Goal: Transaction & Acquisition: Purchase product/service

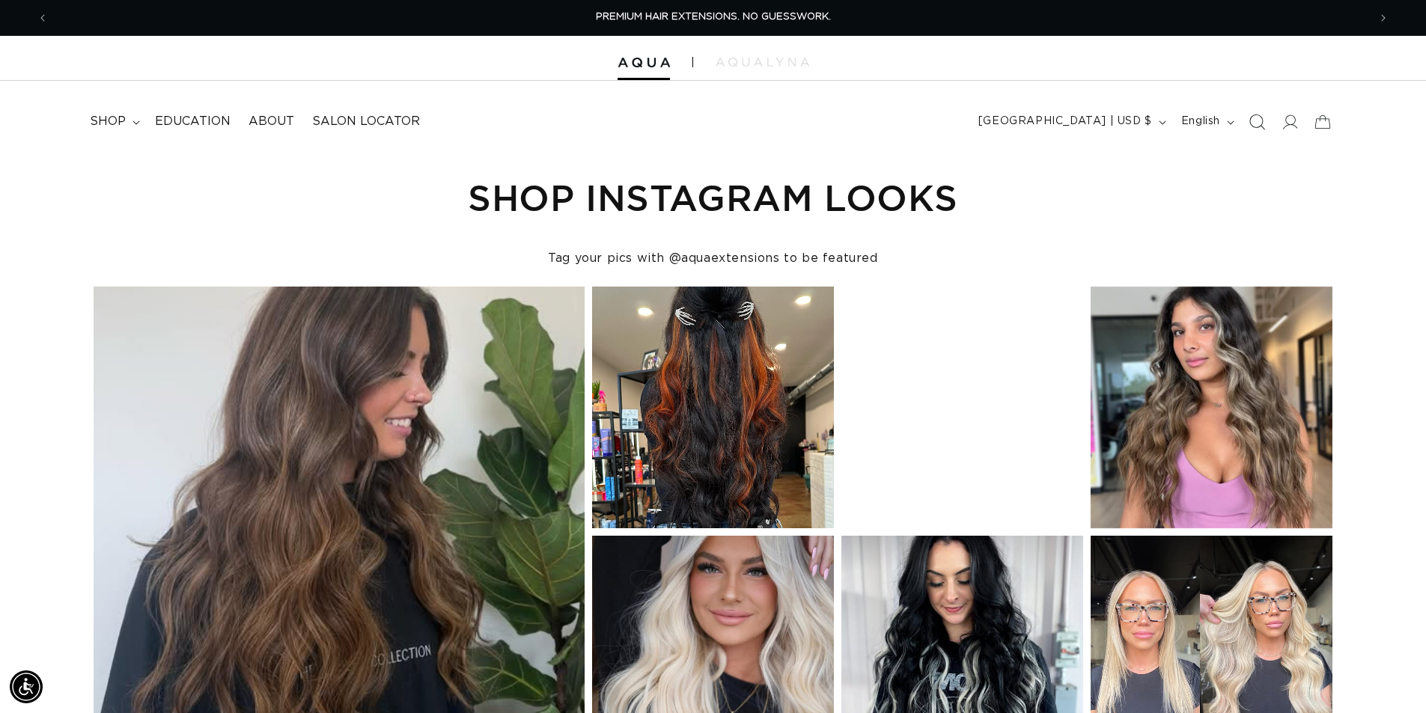
click at [1252, 123] on icon "Search" at bounding box center [1257, 122] width 16 height 16
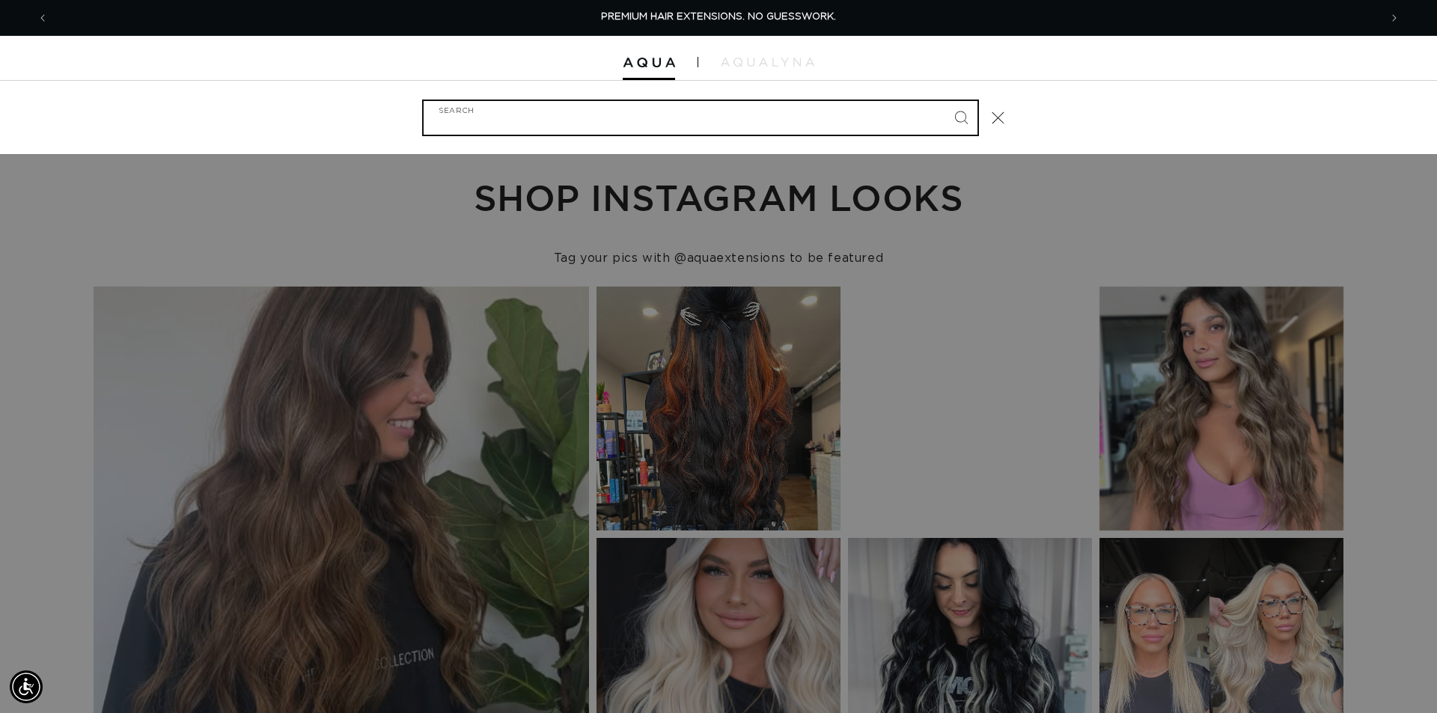
paste input "18" Q WEFT #ATLANTIC DUO"
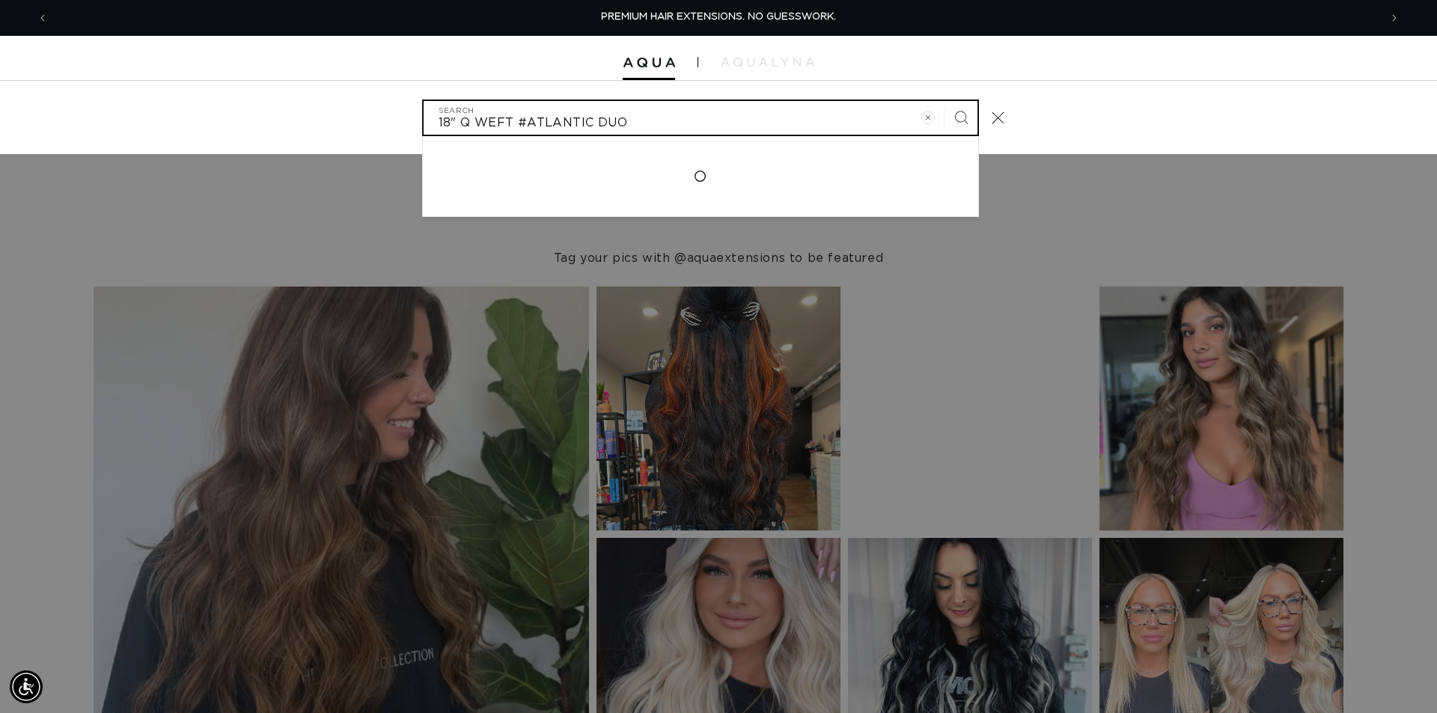
type input "18" Q WEFT #ATLANTIC DUO"
click at [945, 101] on button "Search" at bounding box center [961, 117] width 33 height 33
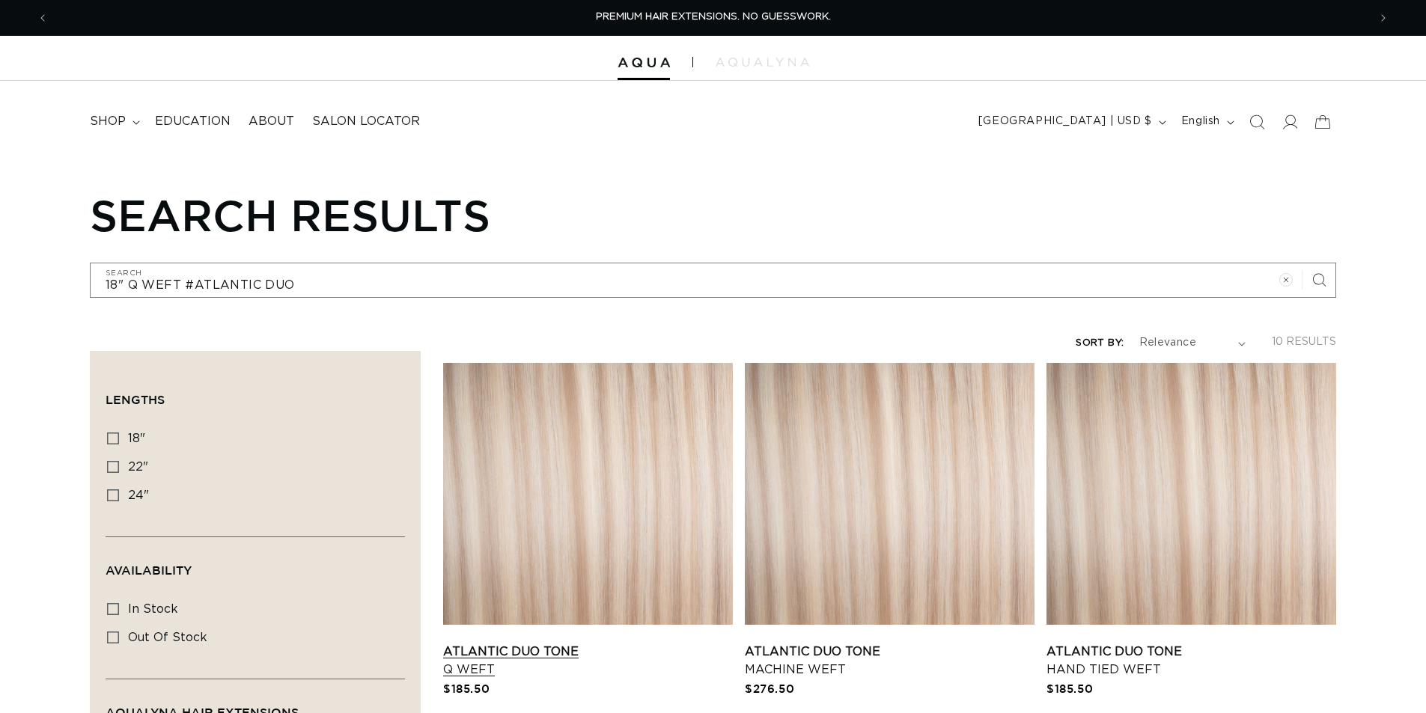
click at [568, 643] on link "Atlantic Duo Tone Q Weft" at bounding box center [588, 661] width 290 height 36
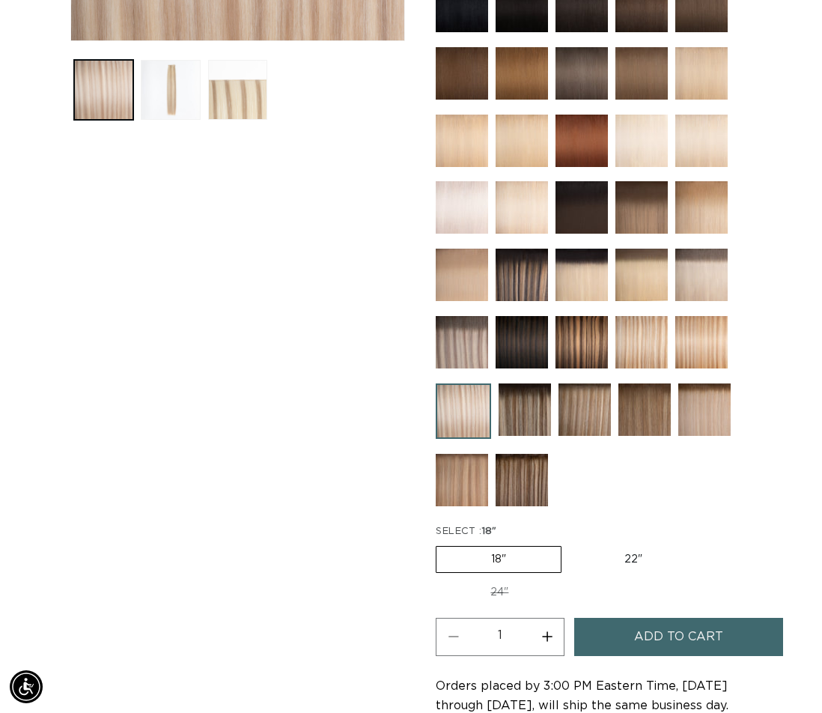
click at [671, 618] on span "Add to cart" at bounding box center [678, 637] width 89 height 38
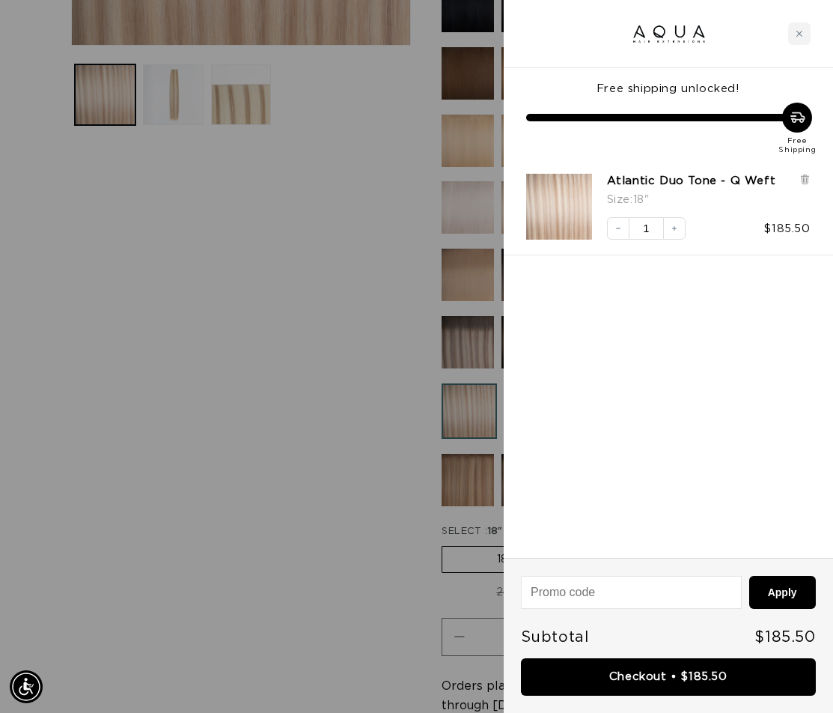
click at [377, 296] on div at bounding box center [416, 356] width 833 height 713
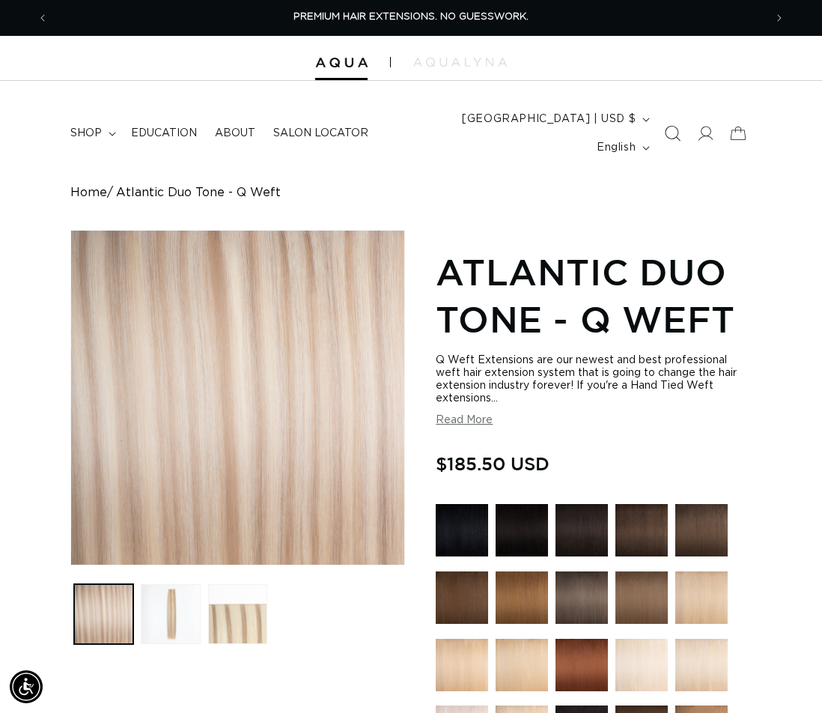
click at [672, 126] on icon "Search" at bounding box center [673, 134] width 16 height 16
paste input "AQUA THREAD BROWN"
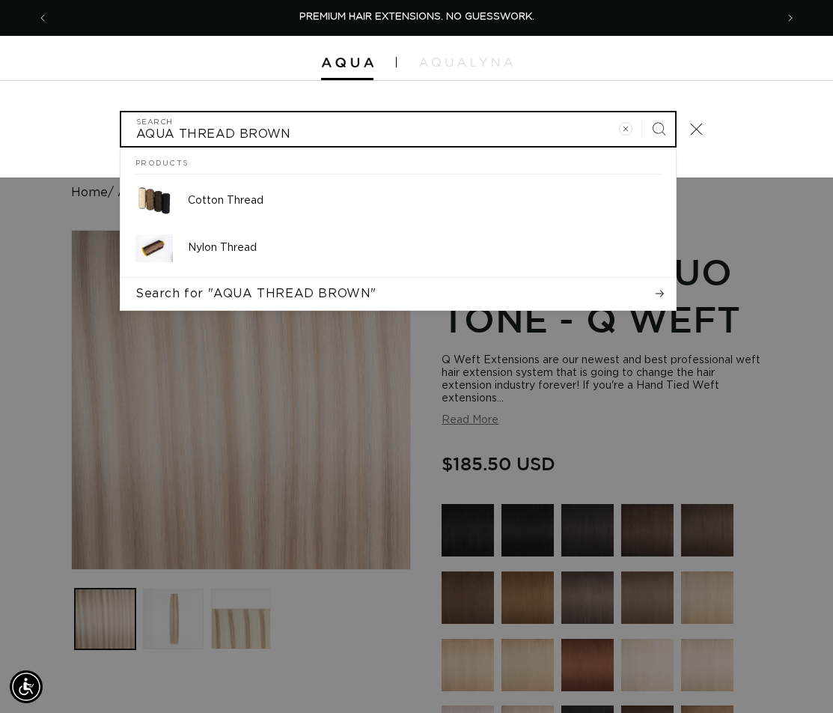
type input "AQUA THREAD BROWN"
click at [642, 112] on button "Search" at bounding box center [658, 128] width 33 height 33
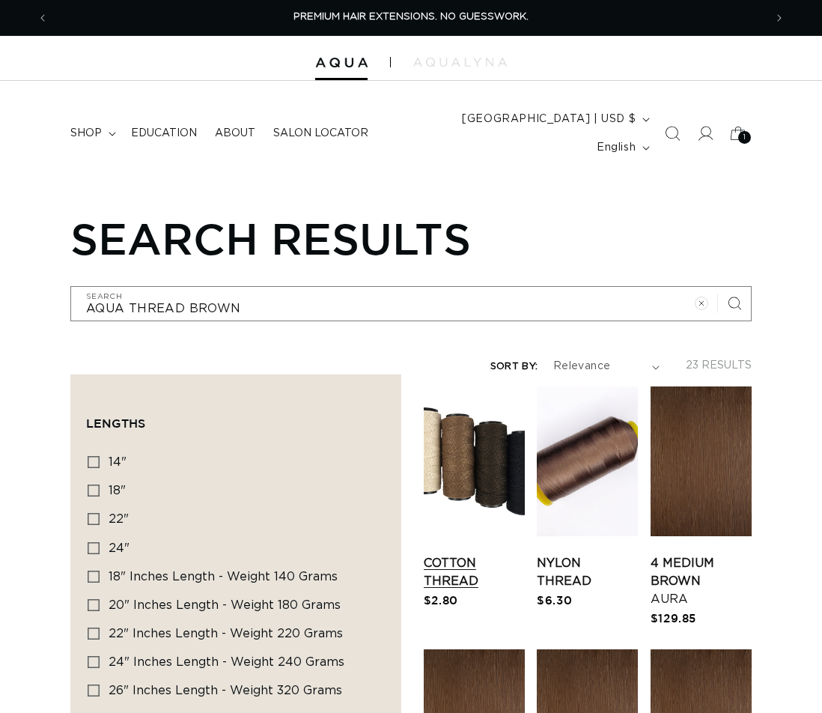
click at [459, 554] on link "Cotton Thread" at bounding box center [474, 572] width 101 height 36
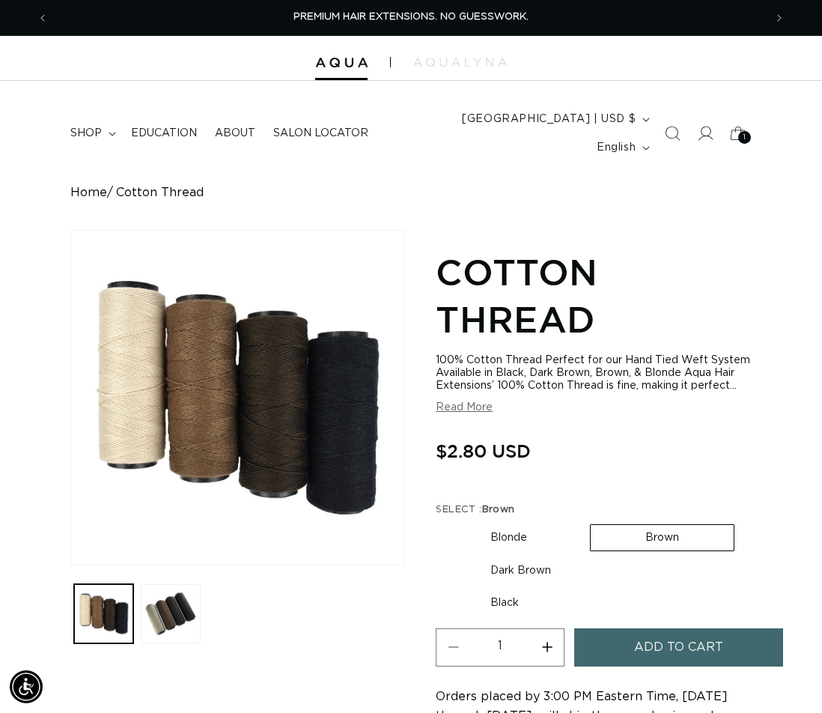
click at [653, 640] on span "Add to cart" at bounding box center [678, 647] width 89 height 38
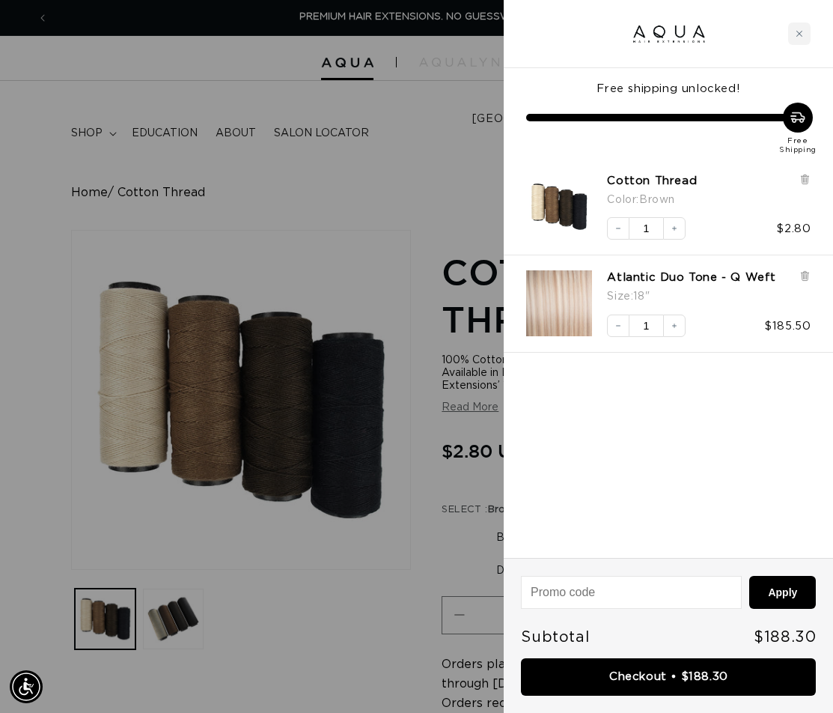
click at [310, 165] on div at bounding box center [416, 356] width 833 height 713
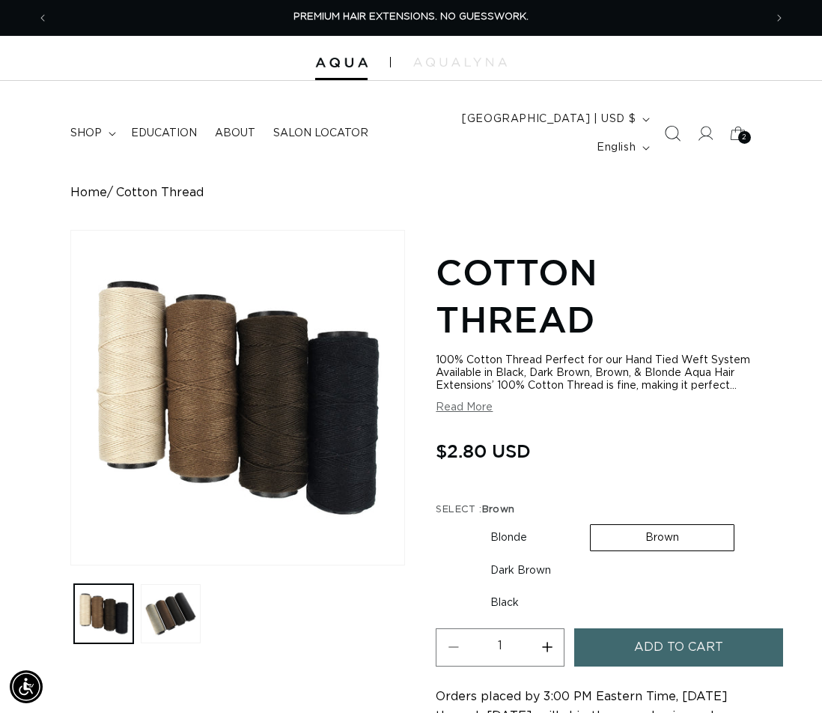
click at [676, 126] on icon "Search" at bounding box center [673, 134] width 16 height 16
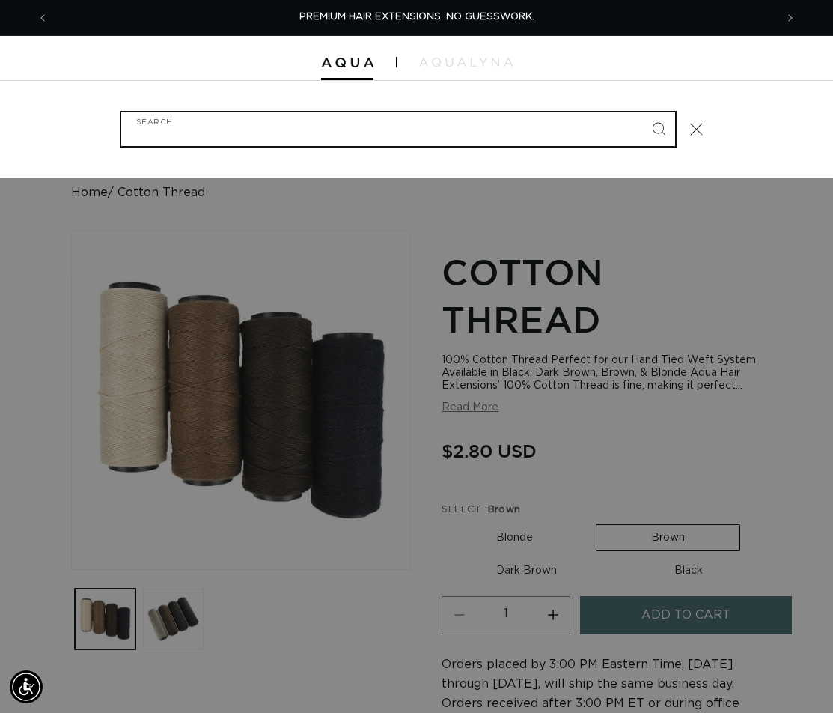
paste input "BROWN SILICONE BEADS 500PC"
type input "BROWN SILICONE BEADS 500PC"
click at [642, 112] on button "Search" at bounding box center [658, 128] width 33 height 33
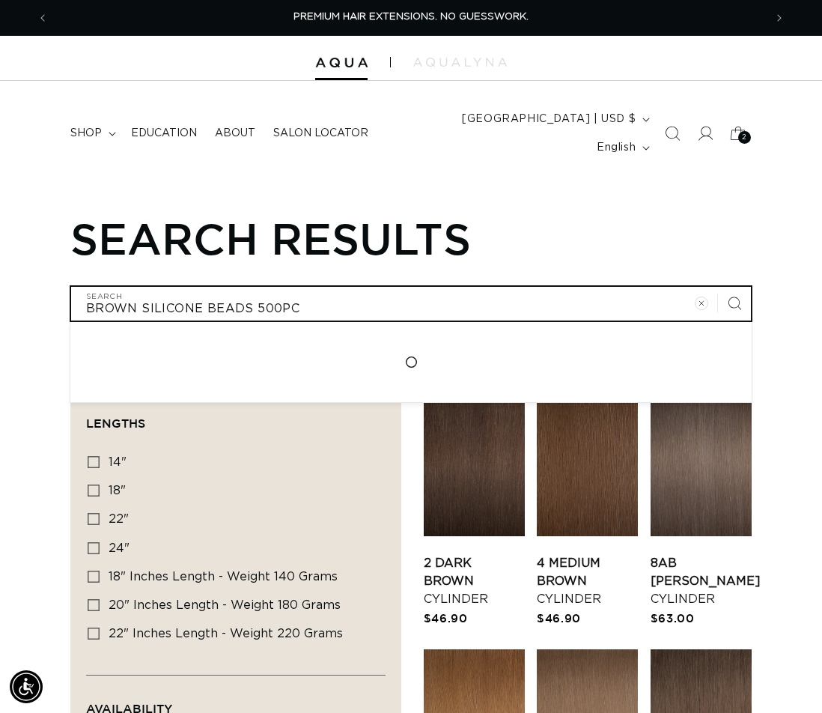
click at [198, 287] on input "BROWN SILICONE BEADS 500PC" at bounding box center [411, 304] width 680 height 34
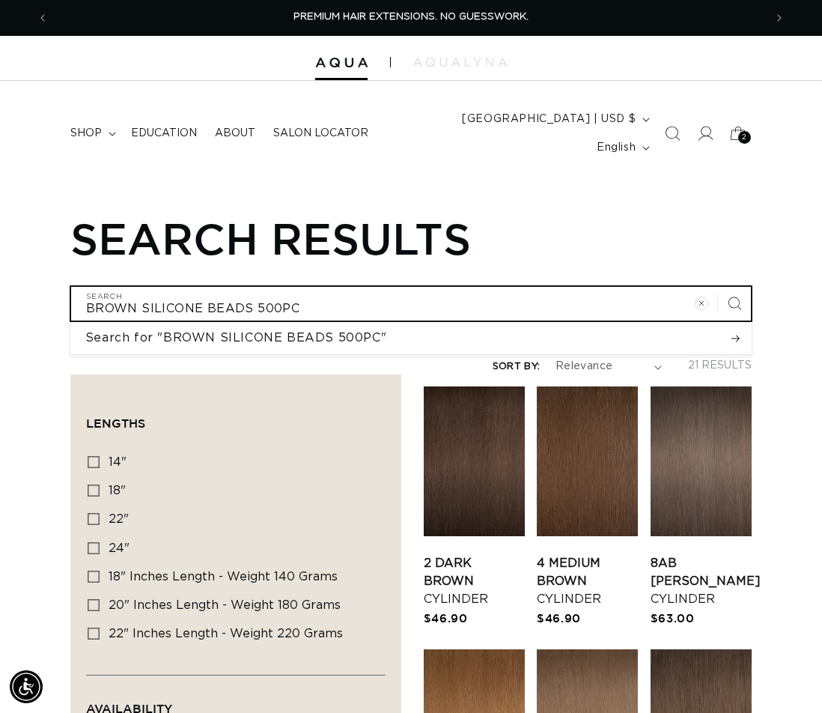
drag, startPoint x: 206, startPoint y: 284, endPoint x: -8, endPoint y: 285, distance: 214.1
click at [0, 285] on html "Skip to content PREMIUM HAIR EXTENSIONS. NO GUESSWORK. SHOP NOW. PAY LATER WITH…" at bounding box center [411, 356] width 822 height 713
type input "500PC"
click at [70, 322] on button "Search for "500PC"" at bounding box center [410, 337] width 681 height 31
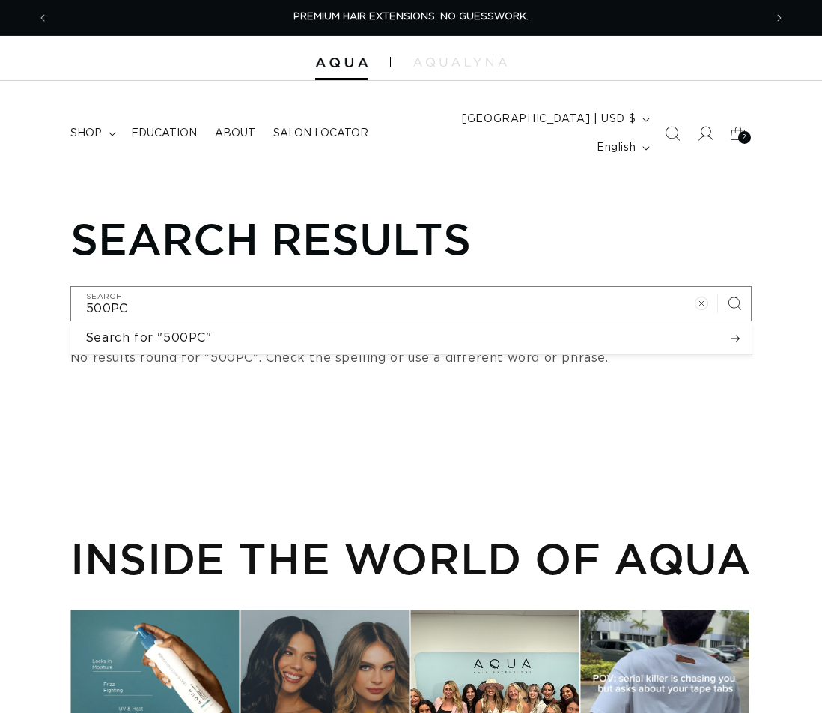
type input "b"
type input "be"
type input "bea"
type input "bead"
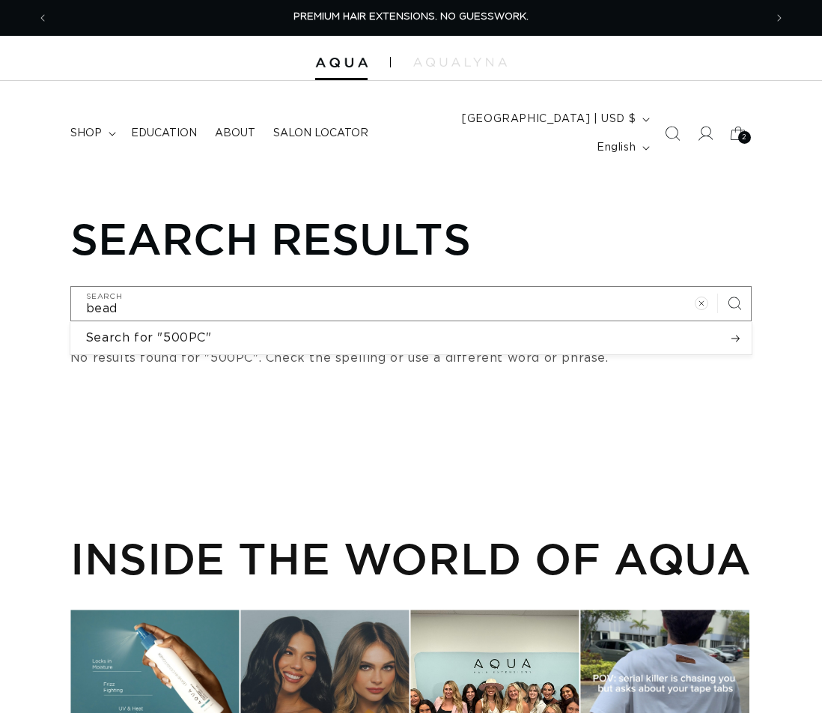
type input "bead"
click at [70, 322] on button "Search for "500PC"" at bounding box center [410, 337] width 681 height 31
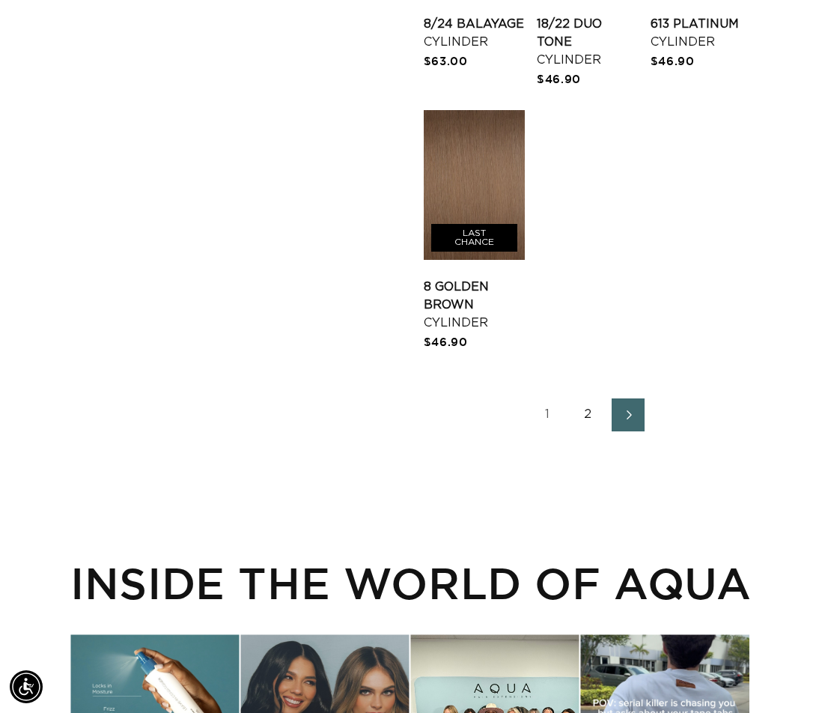
scroll to position [2770, 0]
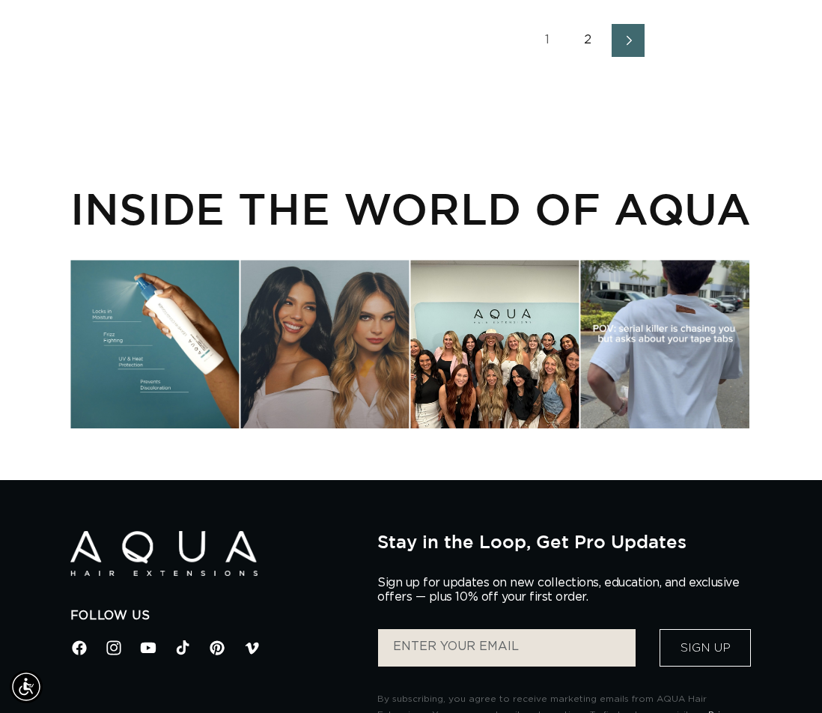
click at [623, 46] on icon "Next page" at bounding box center [628, 40] width 19 height 10
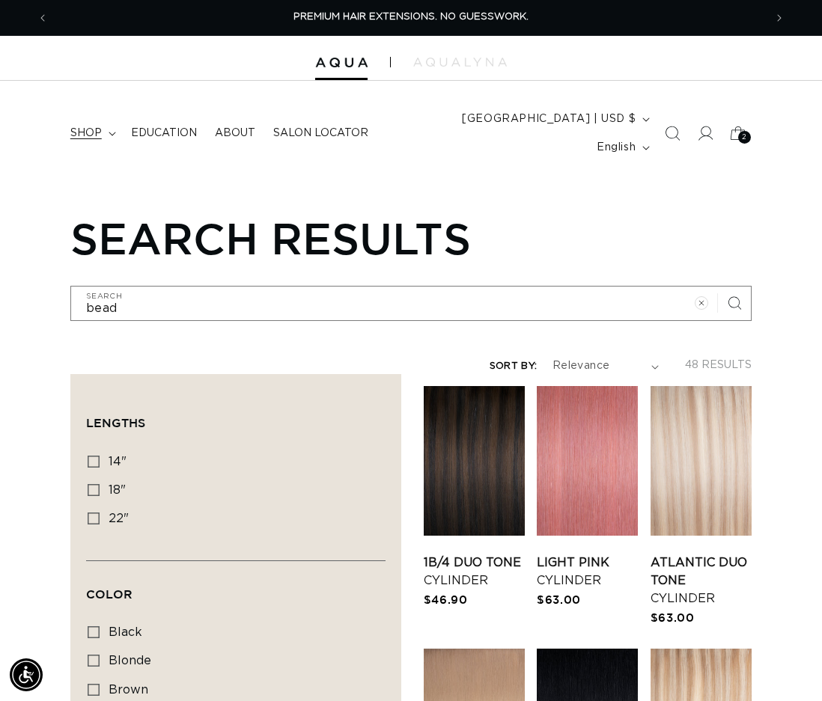
click at [106, 118] on summary "shop" at bounding box center [91, 133] width 61 height 31
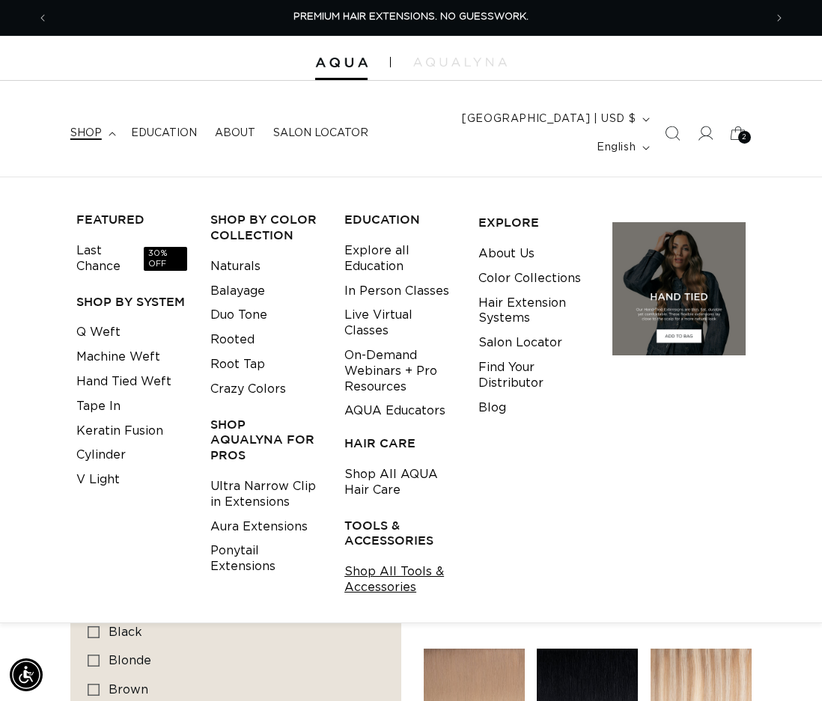
click at [402, 560] on link "Shop All Tools & Accessories" at bounding box center [399, 580] width 111 height 40
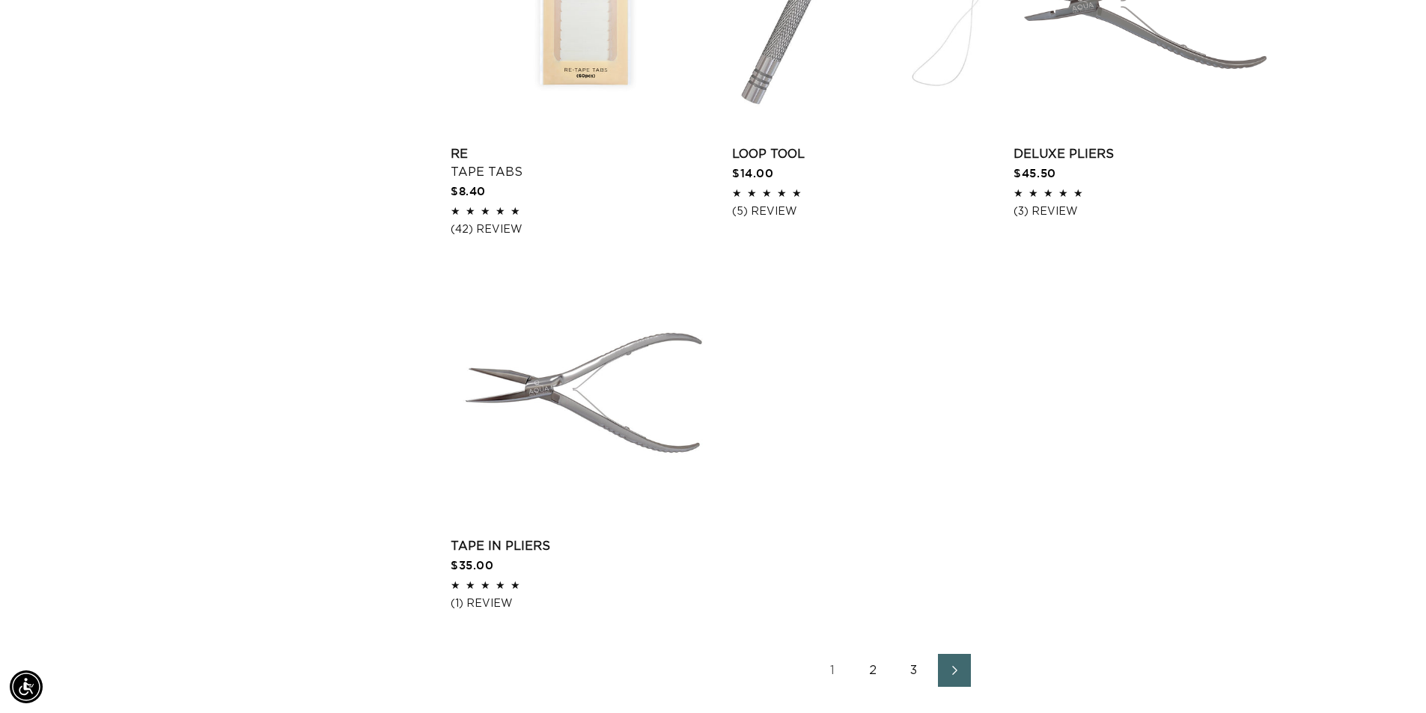
scroll to position [2321, 0]
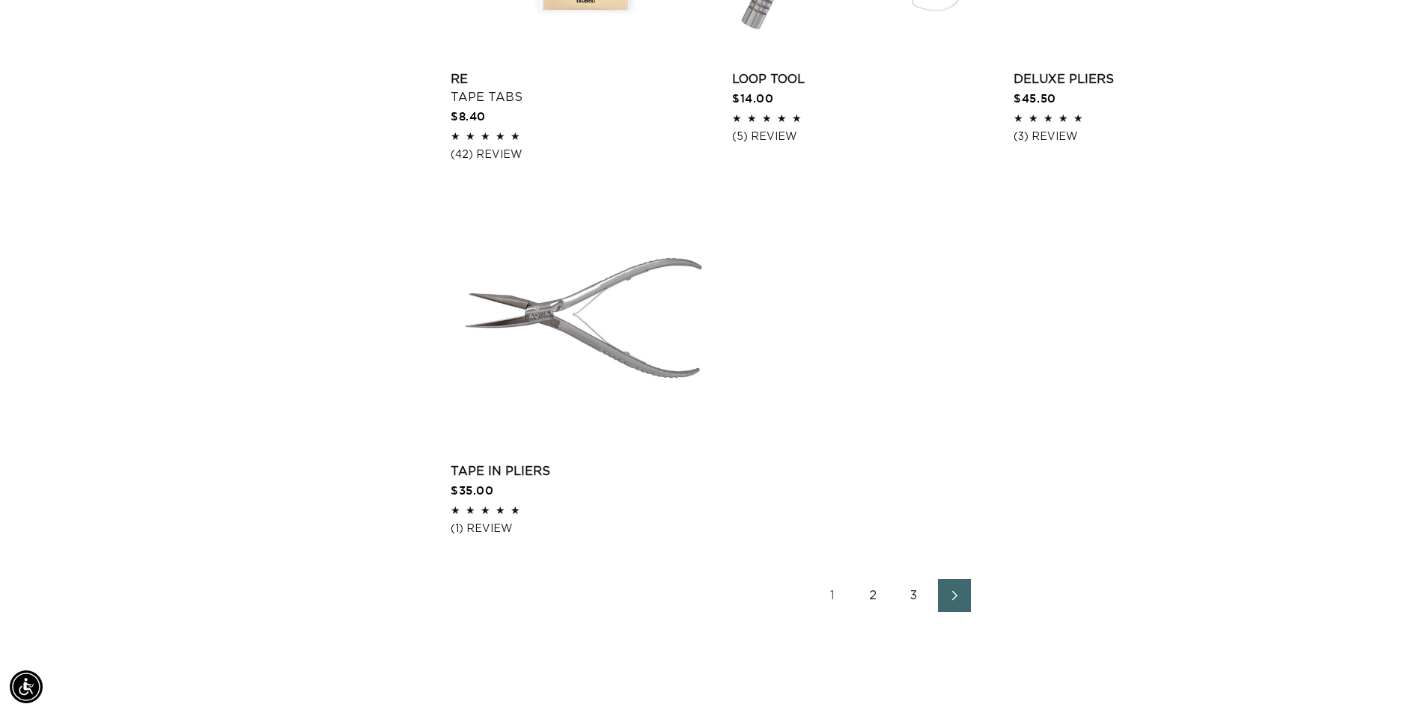
click at [821, 603] on span "Next page" at bounding box center [954, 596] width 10 height 18
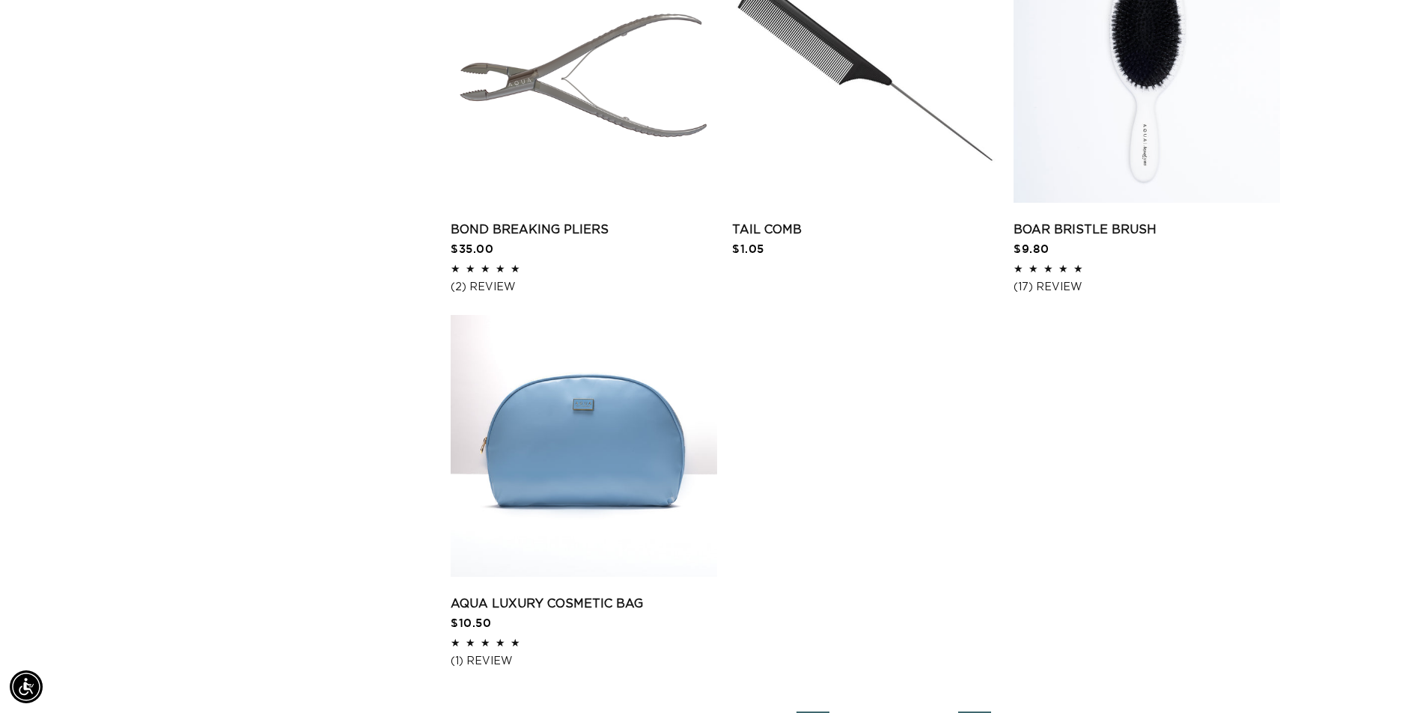
scroll to position [2395, 0]
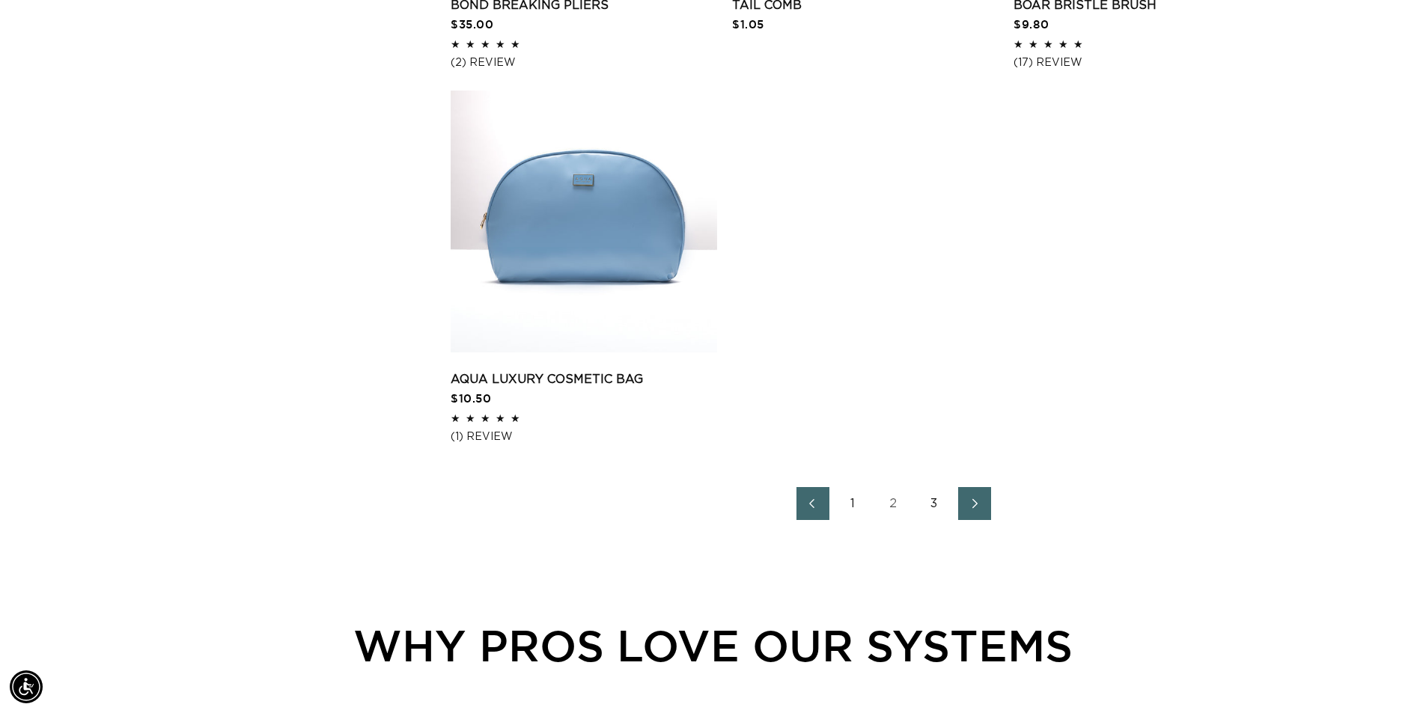
click at [966, 509] on link "Next page" at bounding box center [974, 503] width 33 height 33
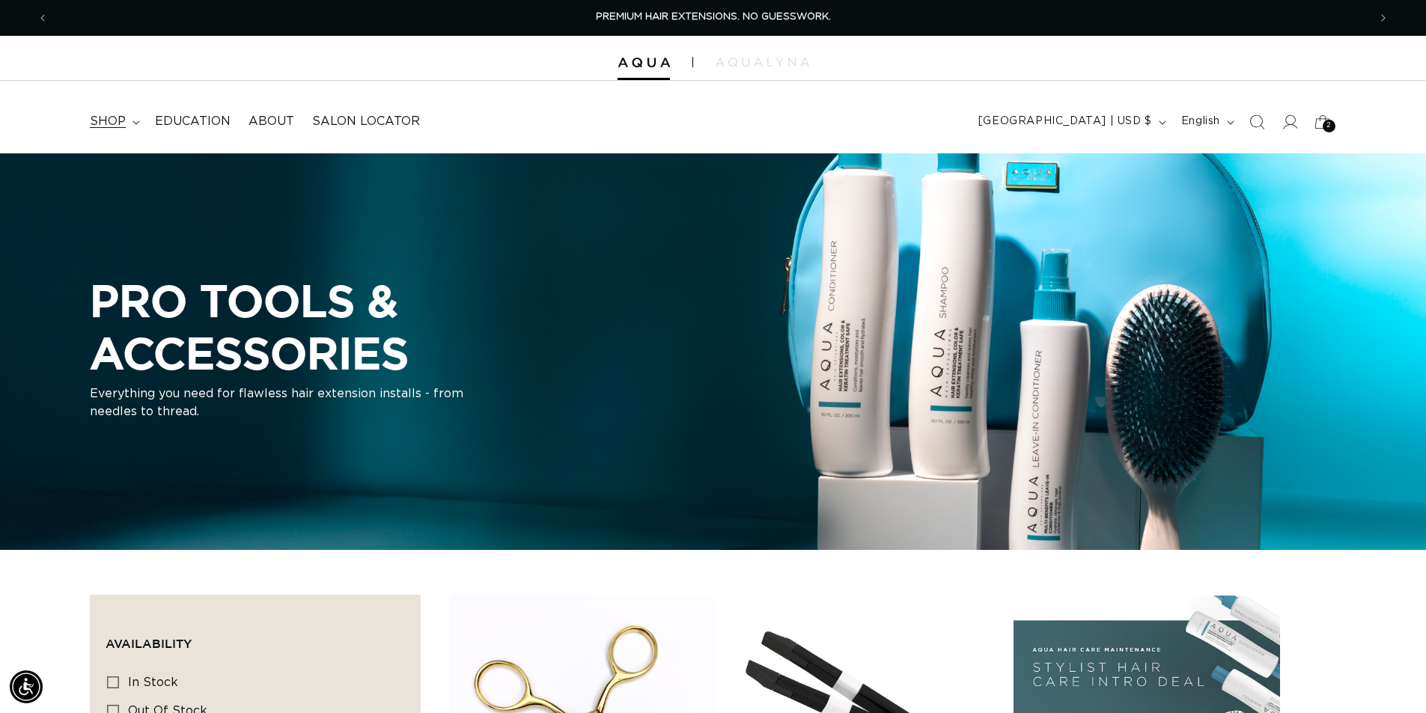
click at [127, 128] on summary "shop" at bounding box center [113, 122] width 65 height 34
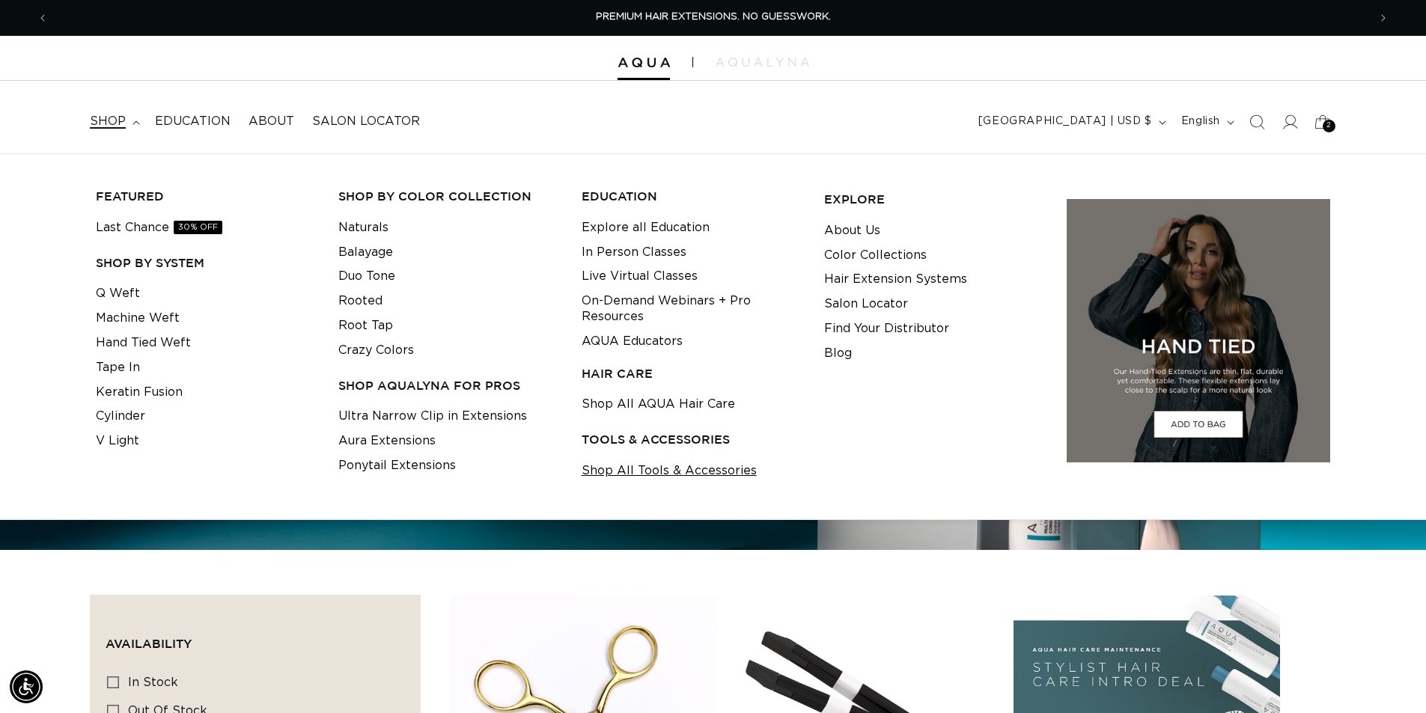
click at [696, 471] on link "Shop All Tools & Accessories" at bounding box center [669, 471] width 175 height 25
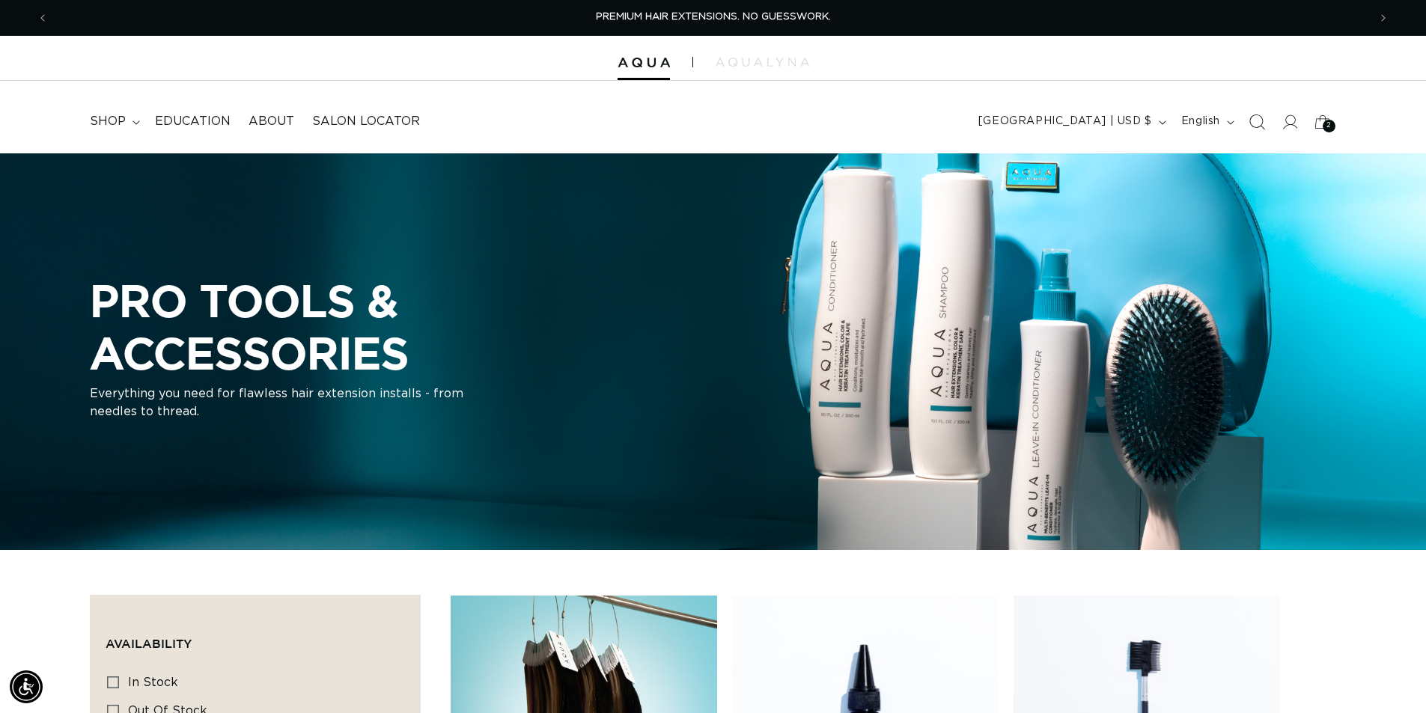
click at [1255, 124] on icon "Search" at bounding box center [1257, 122] width 16 height 16
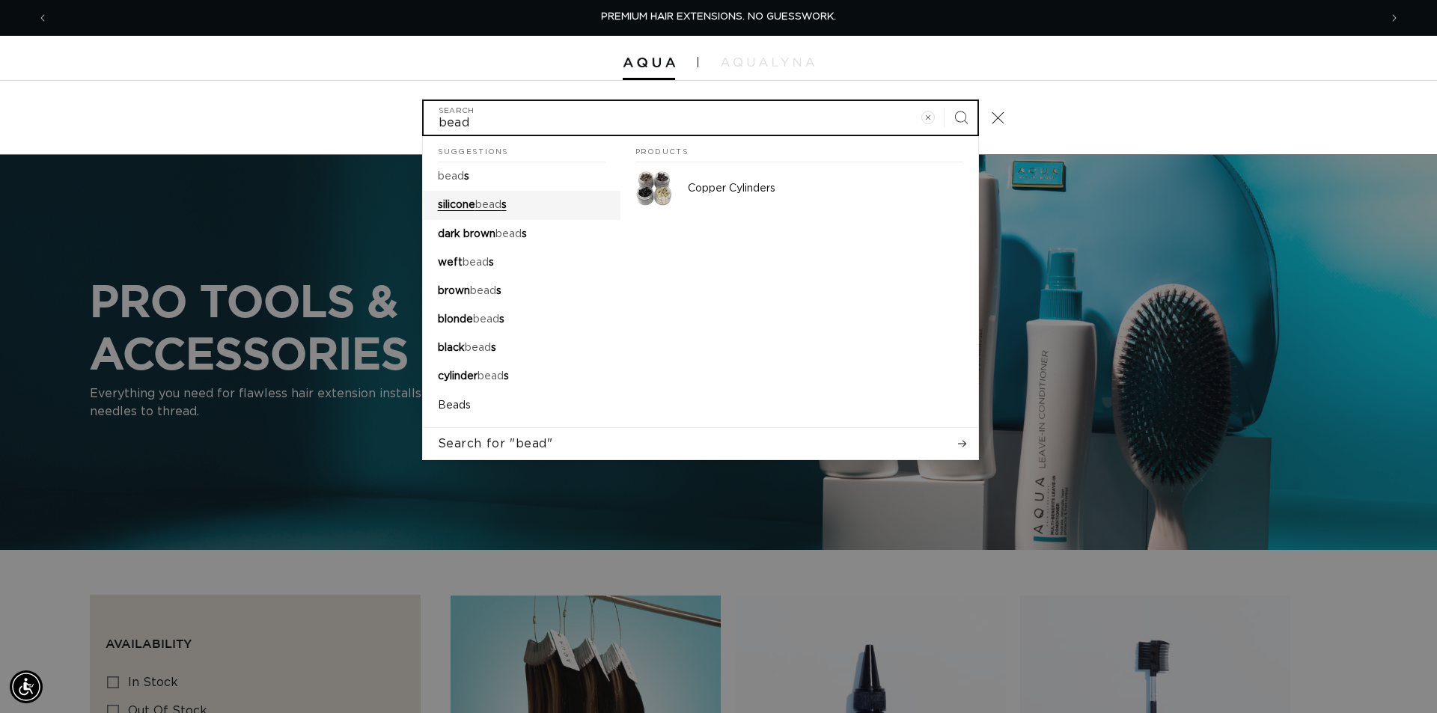
type input "bead"
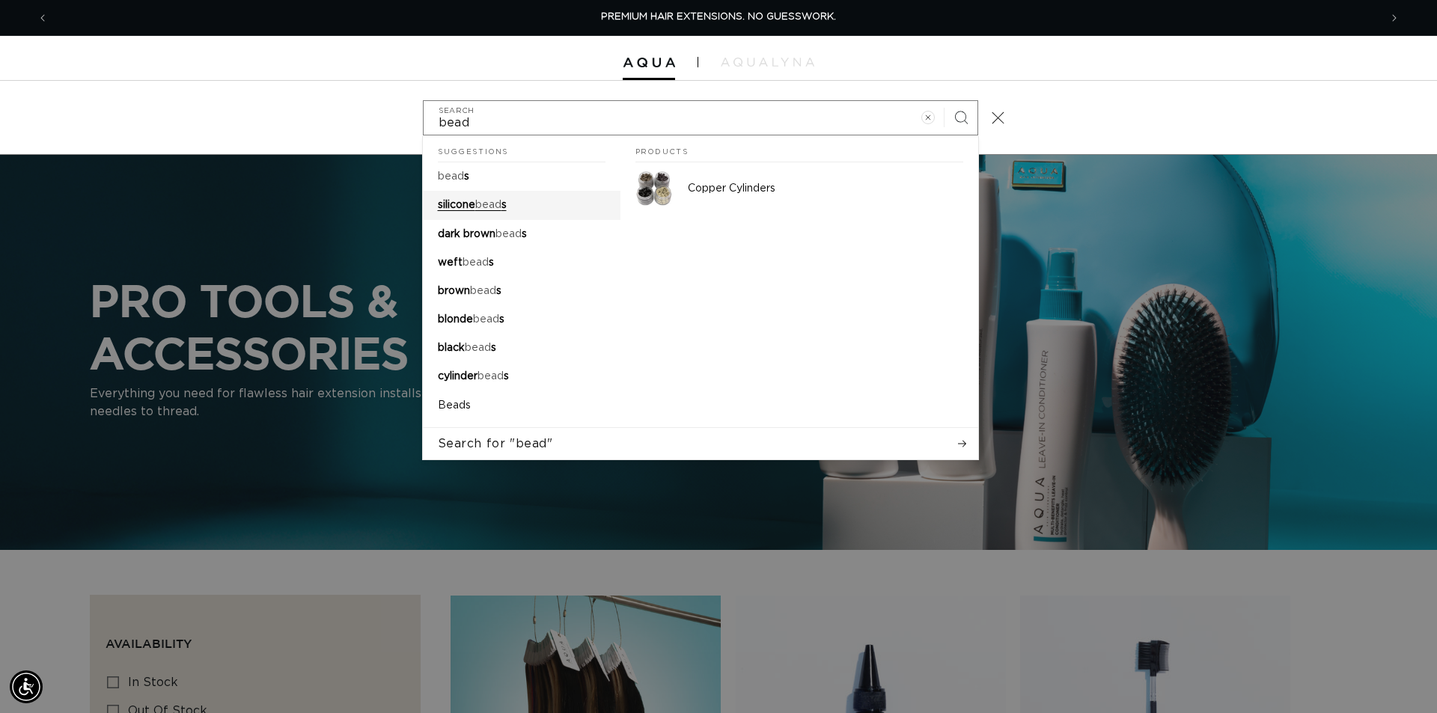
click at [502, 205] on mark "bead" at bounding box center [488, 205] width 26 height 10
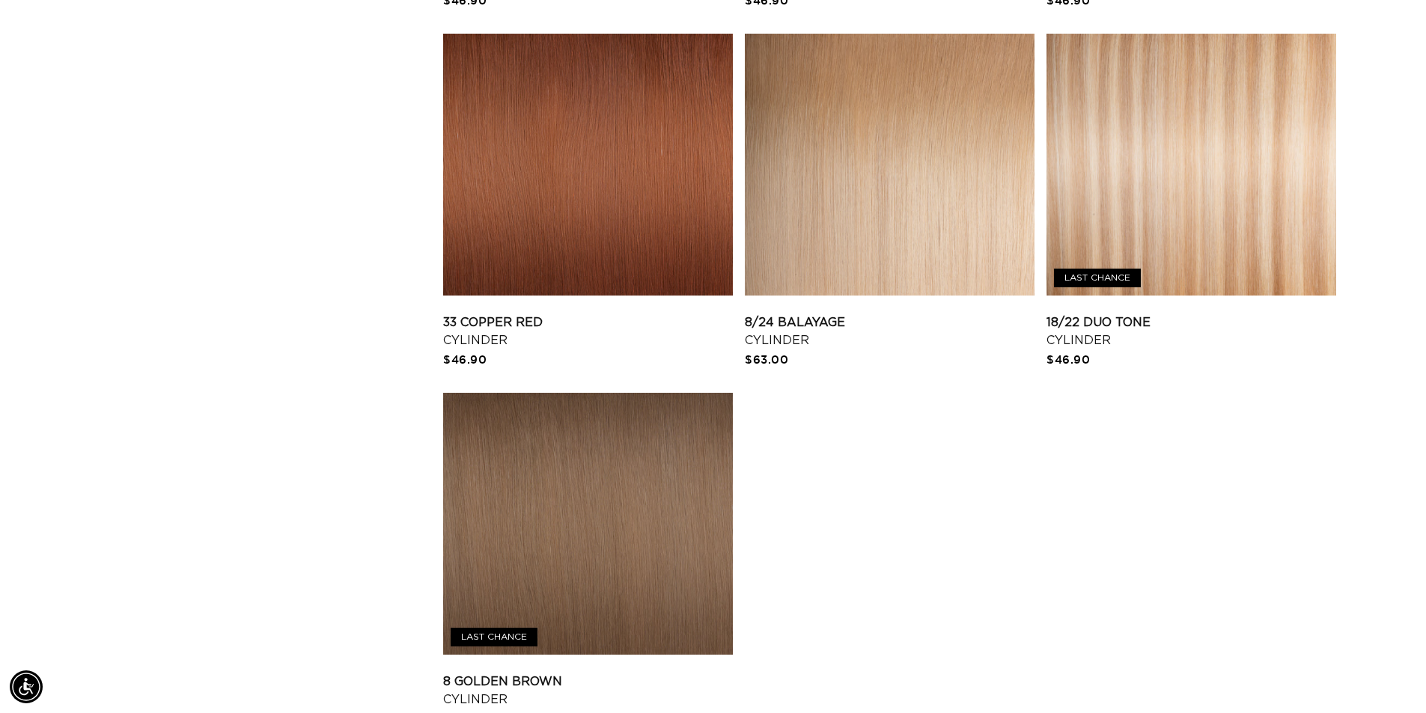
scroll to position [3144, 0]
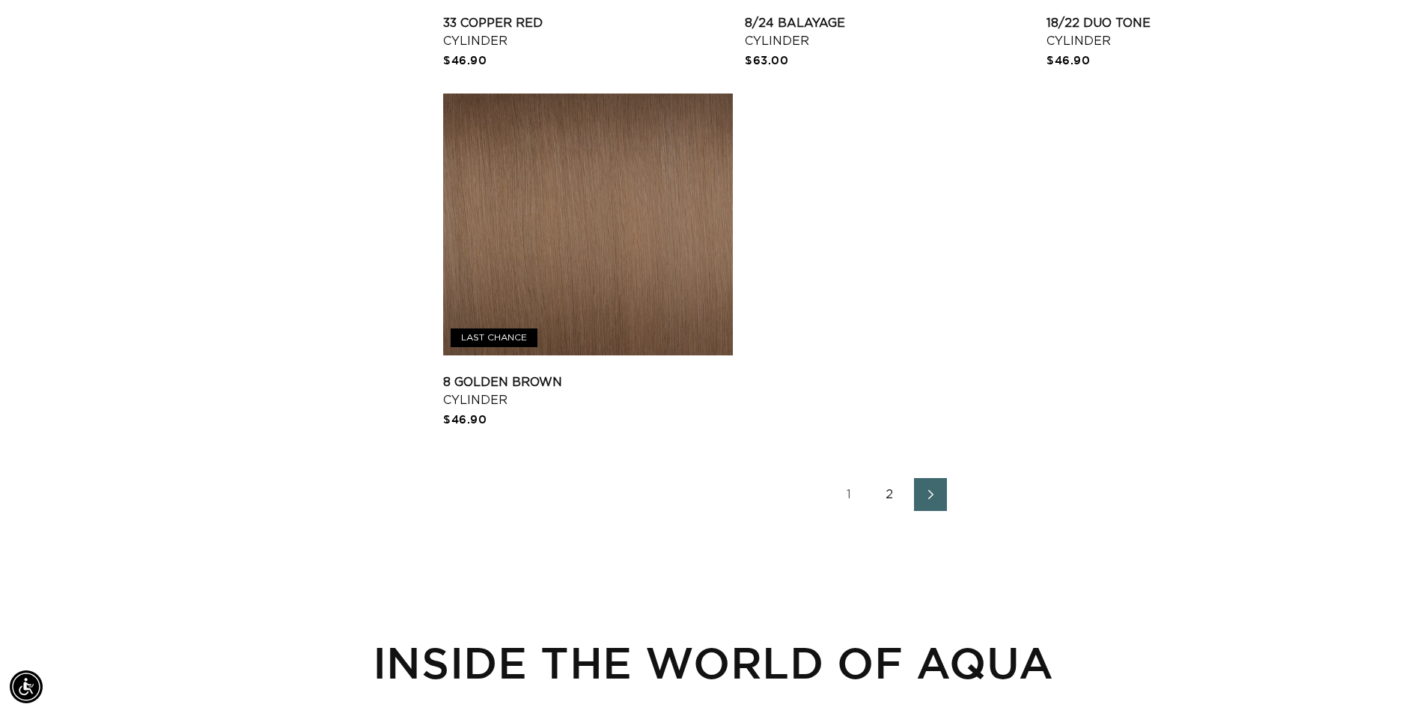
click at [921, 502] on link "Next page" at bounding box center [930, 494] width 33 height 33
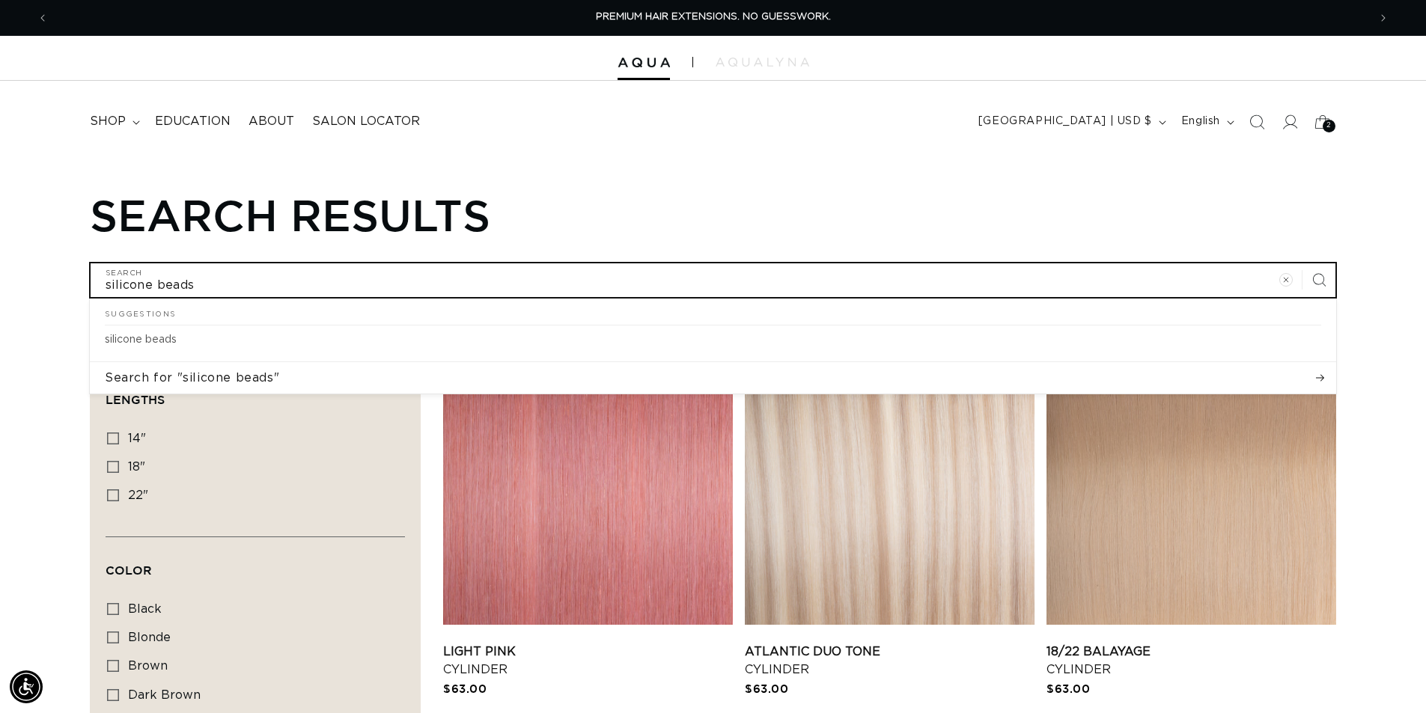
drag, startPoint x: 740, startPoint y: 274, endPoint x: 62, endPoint y: 289, distance: 678.4
click at [62, 289] on div "Search results silicone beads Search Suggestions silicone beads Search for "sil…" at bounding box center [713, 243] width 1426 height 109
paste input "Silicone-Beads500-Brown"
type input "Silicone-Beads500-Brown"
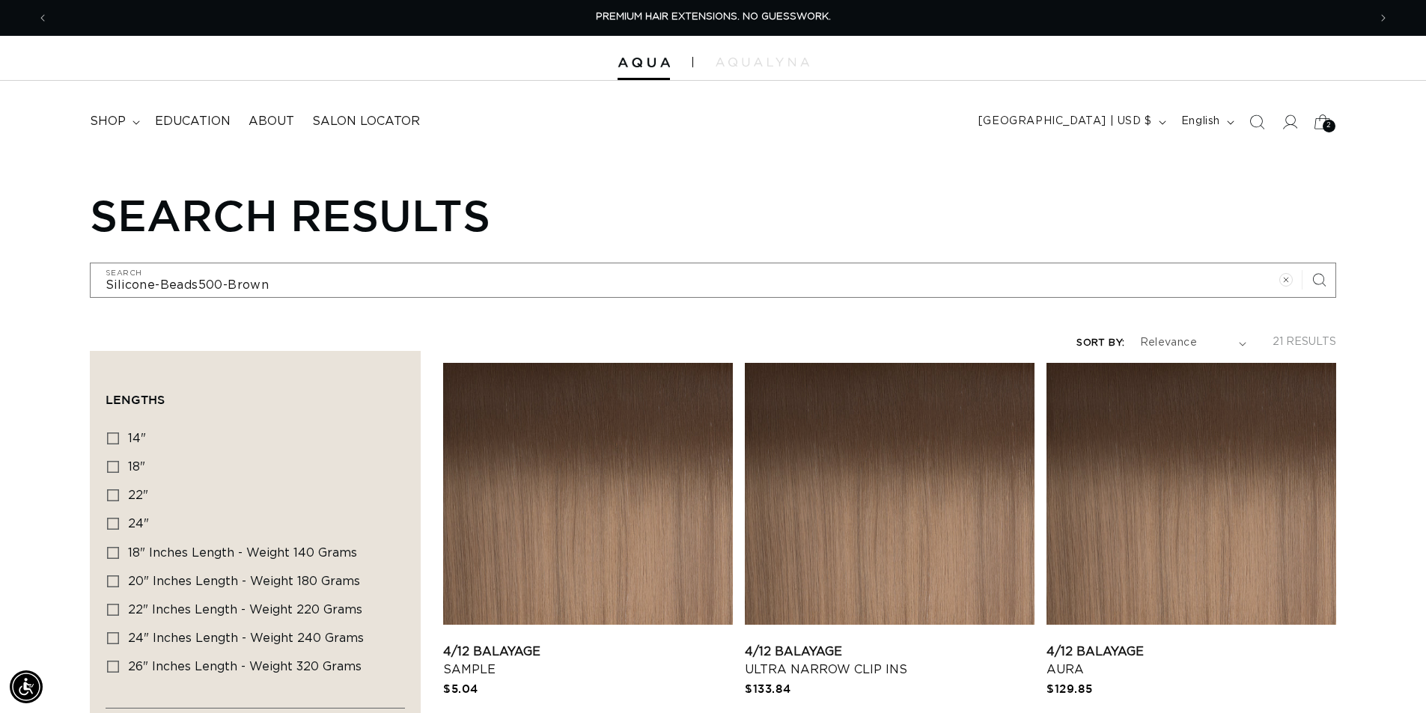
click at [1320, 118] on icon at bounding box center [1322, 121] width 35 height 35
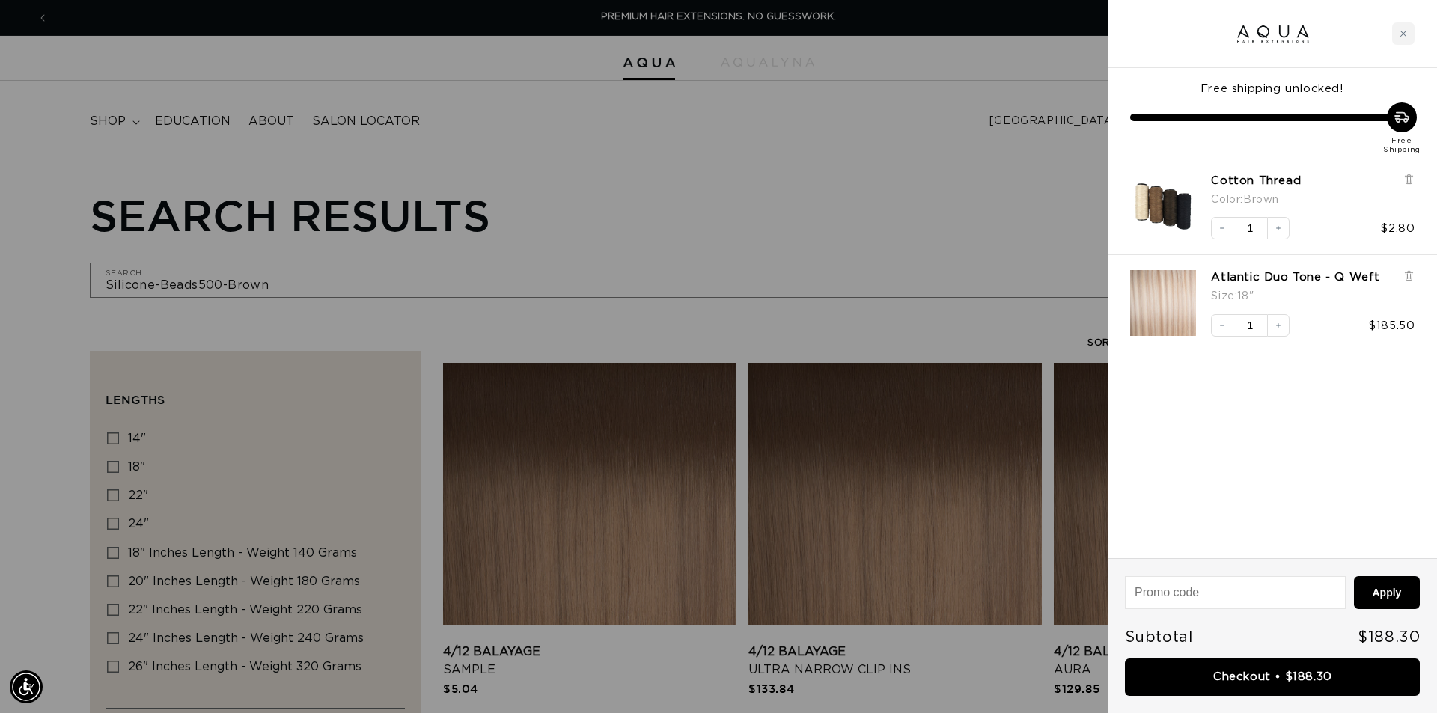
click at [970, 224] on div at bounding box center [718, 356] width 1437 height 713
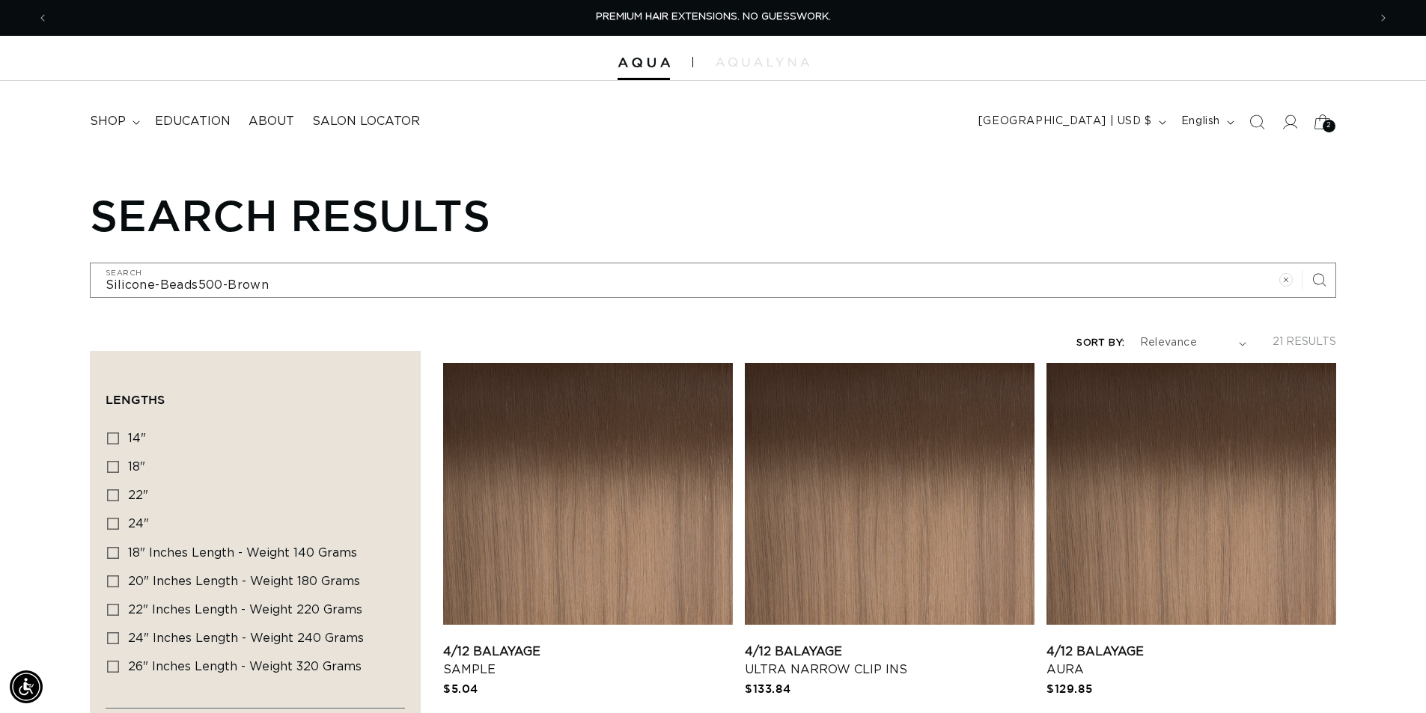
click at [1326, 122] on span "2" at bounding box center [1328, 126] width 5 height 13
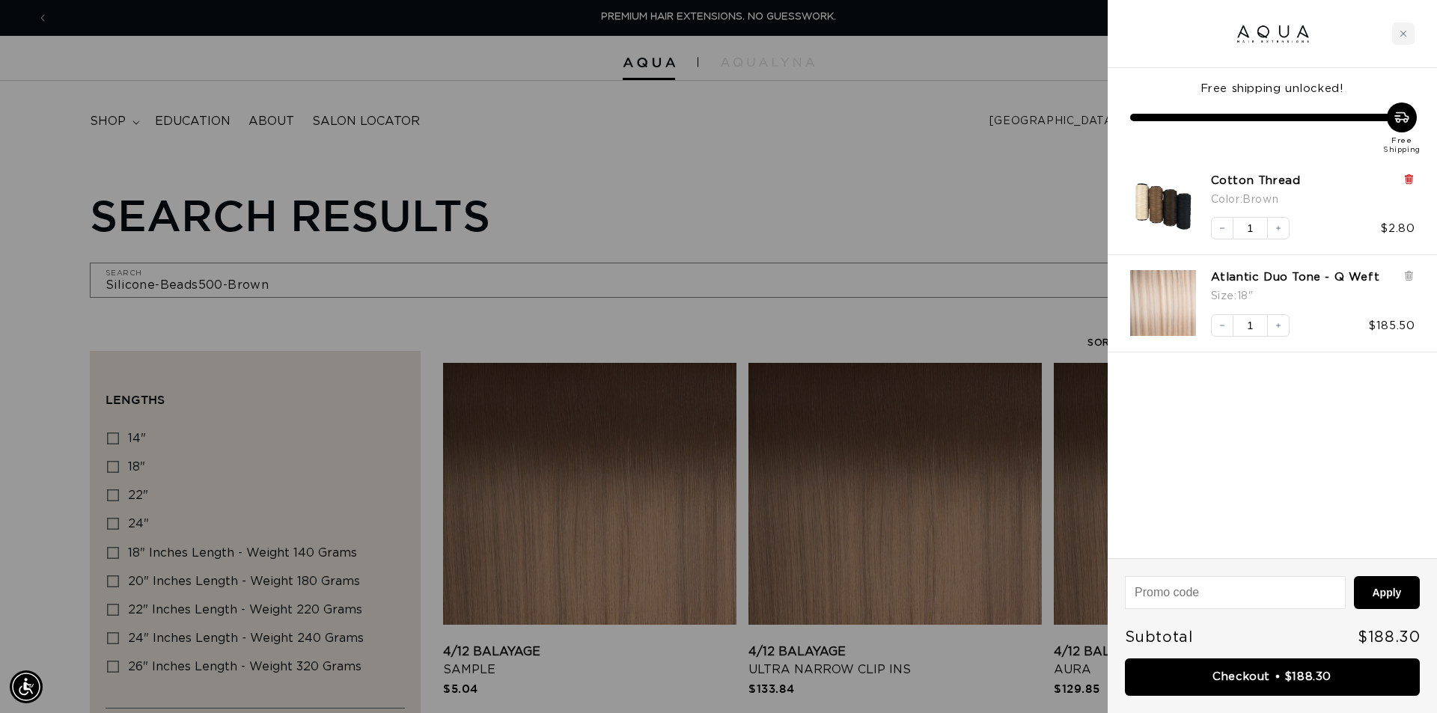
click at [1408, 182] on icon at bounding box center [1408, 177] width 3 height 7
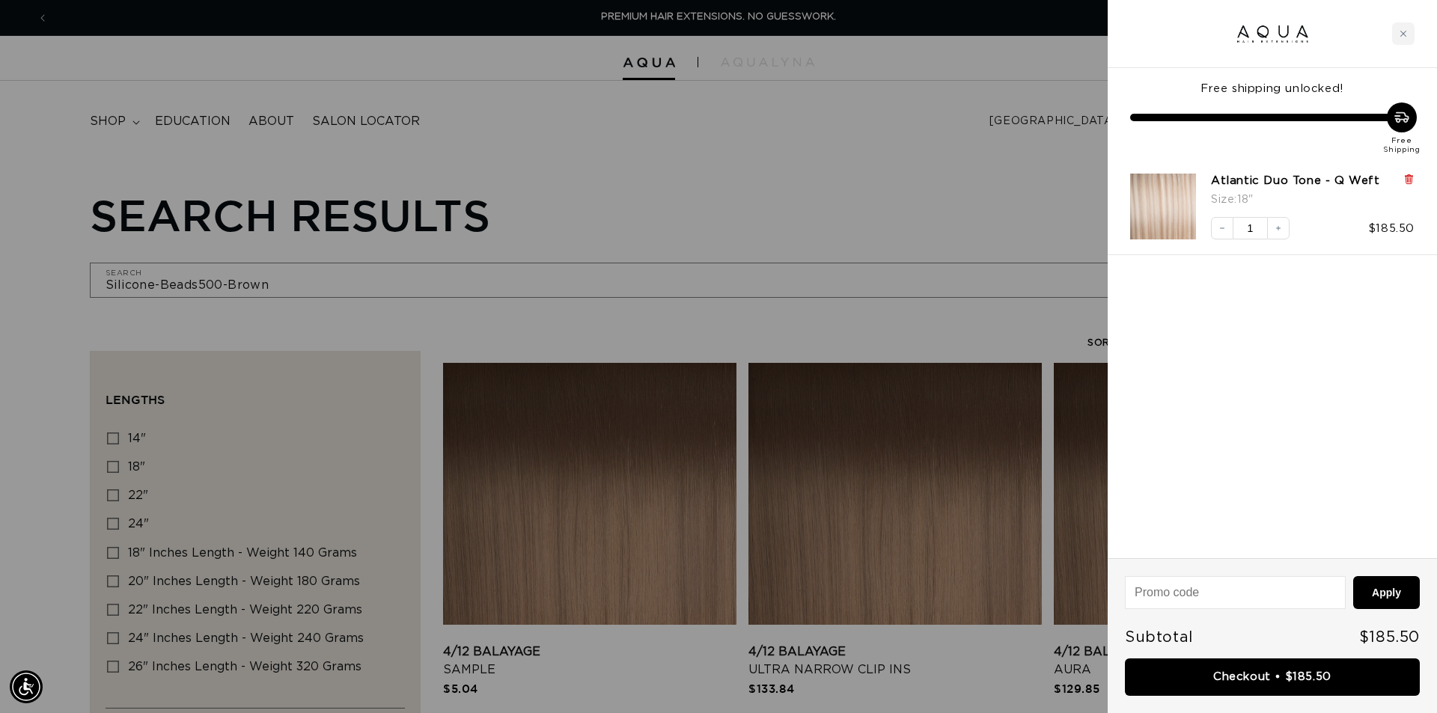
click at [1410, 180] on icon at bounding box center [1408, 177] width 3 height 7
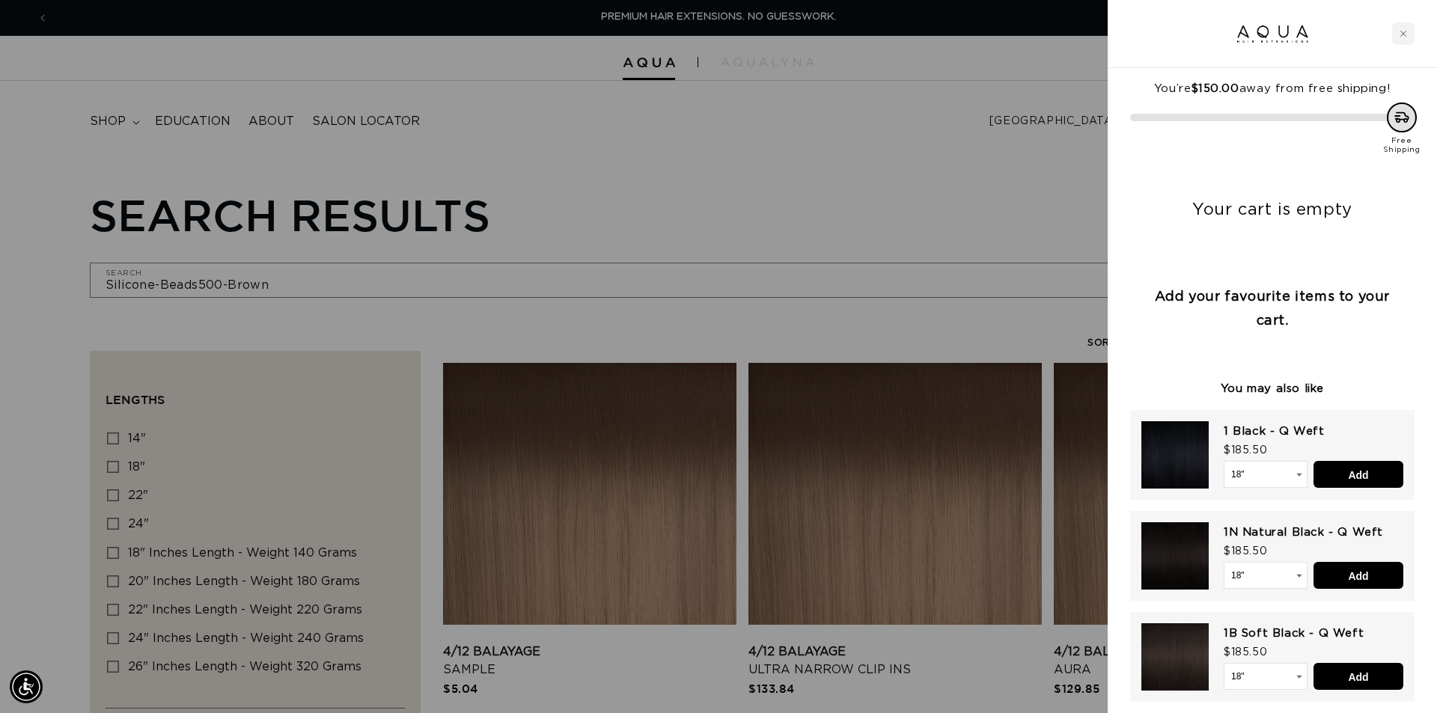
click at [933, 166] on div at bounding box center [718, 356] width 1437 height 713
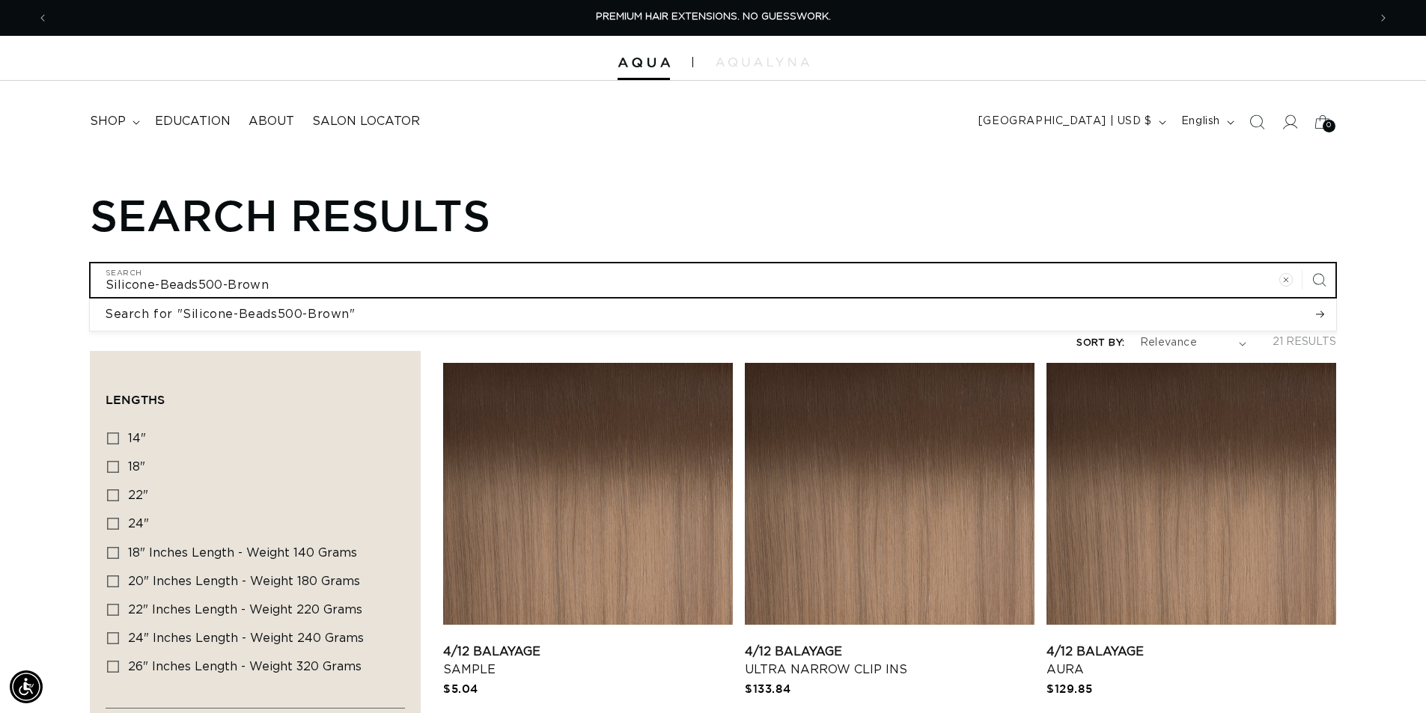
drag, startPoint x: 283, startPoint y: 287, endPoint x: 61, endPoint y: 289, distance: 222.3
click at [61, 289] on div "Search results Silicone-Beads500-Brown Search Search for "Silicone-Beads500-Bro…" at bounding box center [713, 243] width 1426 height 109
paste input "14" FUSION #1B"
type input "14" FUSION #1B"
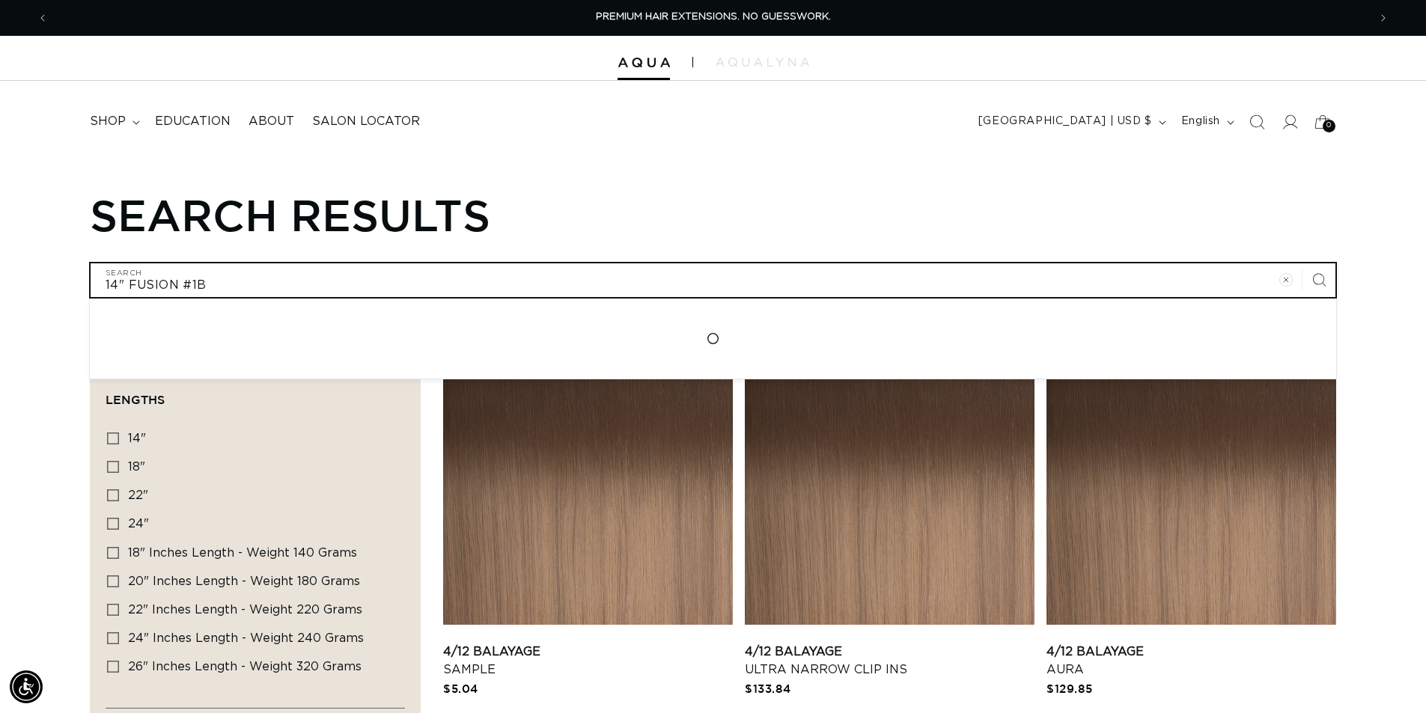
type input "14" FUSION #1B"
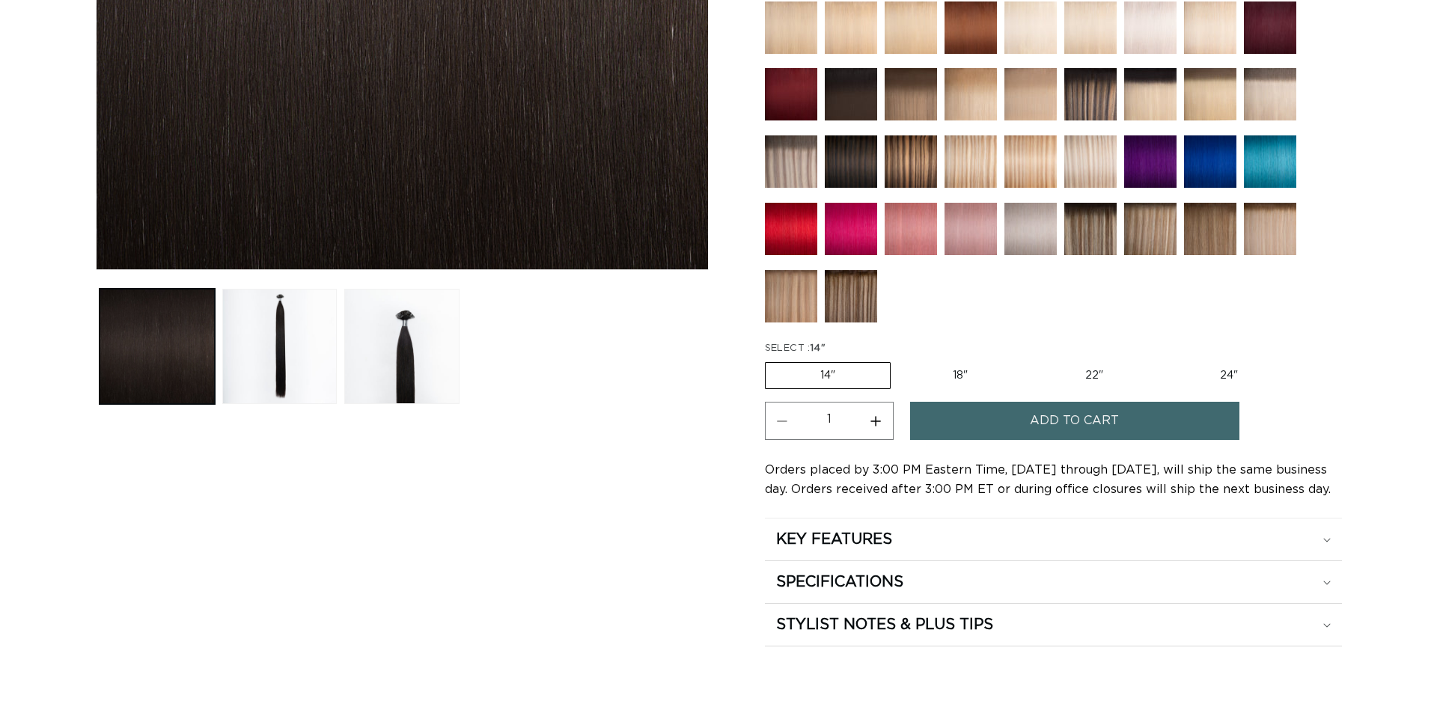
scroll to position [524, 0]
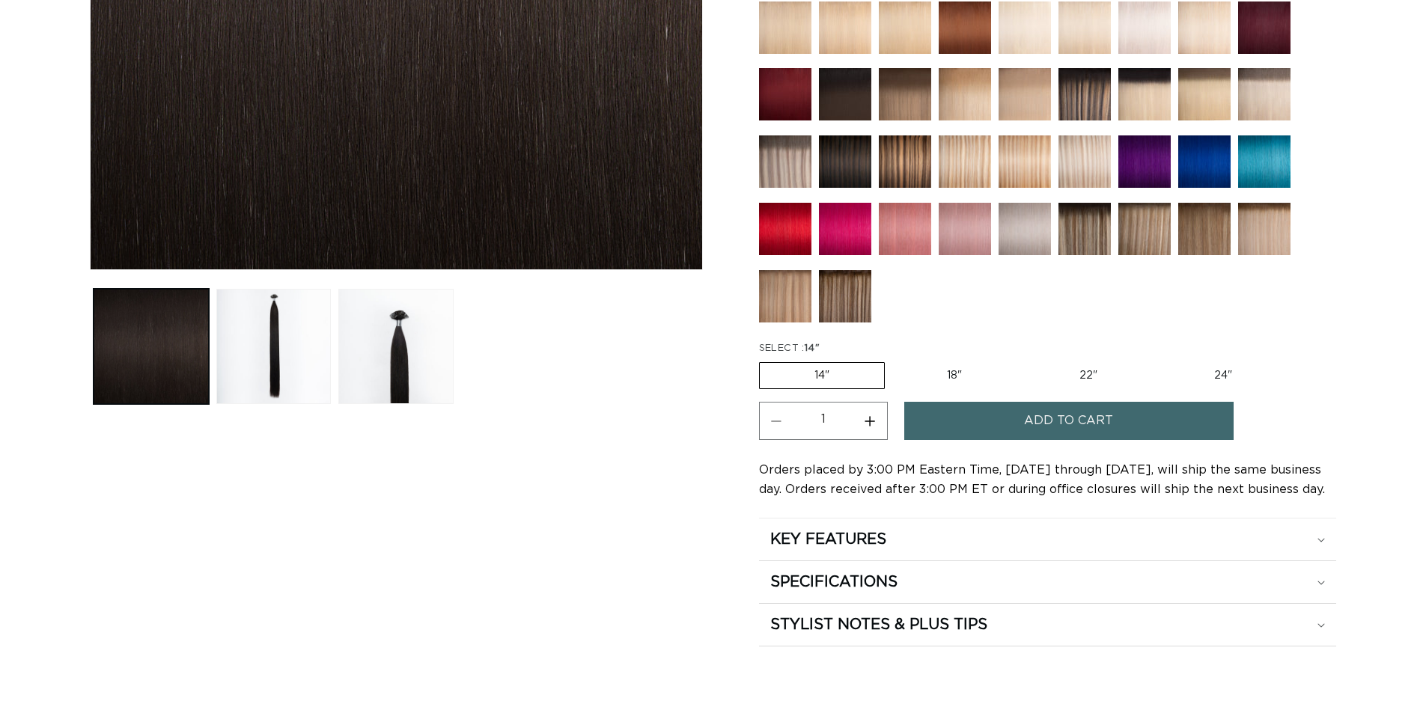
click at [1056, 427] on span "Add to cart" at bounding box center [1068, 421] width 89 height 38
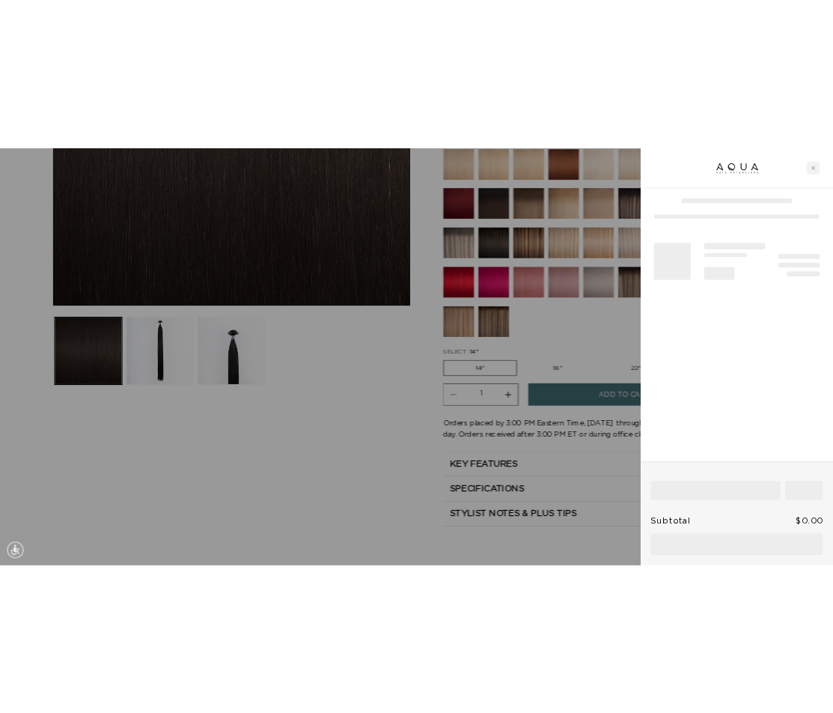
scroll to position [0, 0]
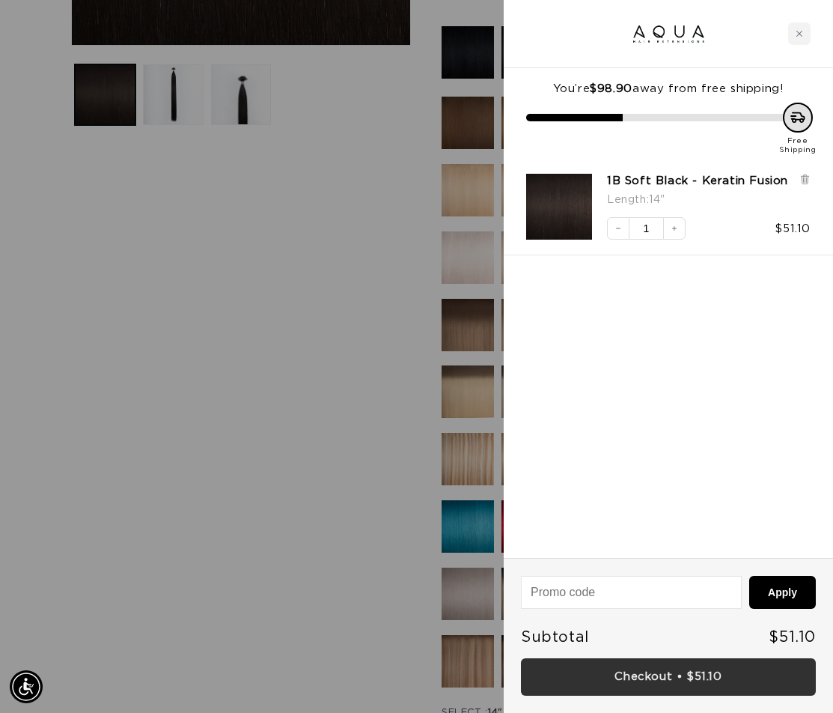
click at [684, 676] on link "Checkout • $51.10" at bounding box center [668, 677] width 295 height 38
